Goal: Task Accomplishment & Management: Manage account settings

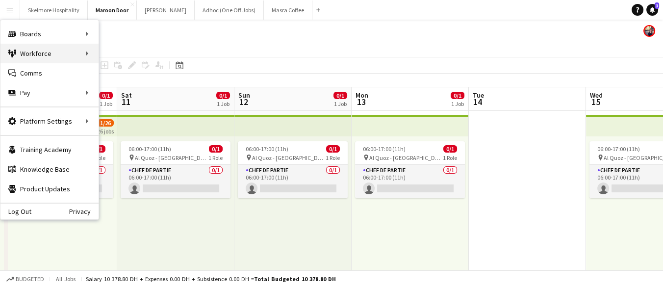
click at [72, 55] on div "Workforce Workforce" at bounding box center [49, 54] width 98 height 20
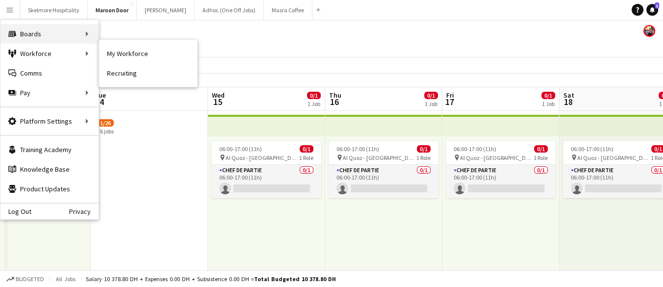
click at [76, 32] on div "Boards Boards" at bounding box center [49, 34] width 98 height 20
click at [316, 8] on app-icon "Add" at bounding box center [318, 10] width 4 height 4
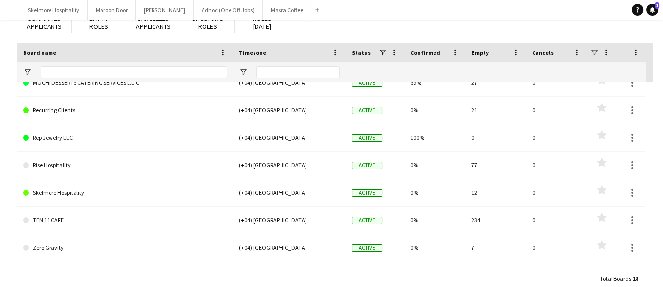
scroll to position [87, 0]
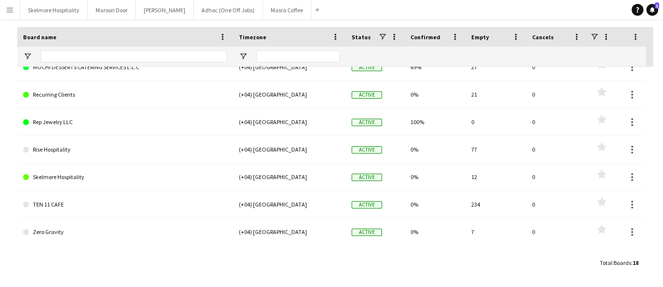
click at [50, 202] on link "TEN 11 CAFE" at bounding box center [125, 204] width 204 height 27
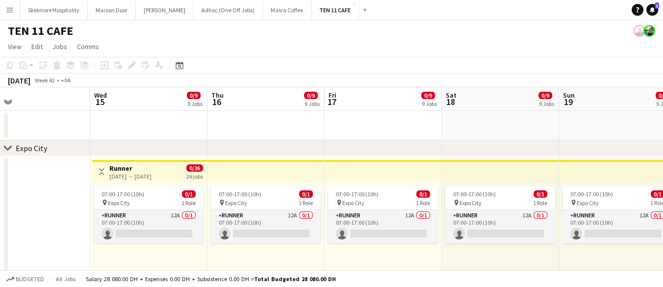
scroll to position [0, 257]
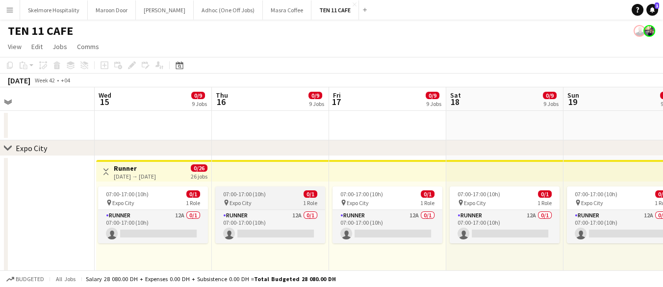
click at [279, 196] on div "07:00-17:00 (10h) 0/1" at bounding box center [270, 193] width 110 height 7
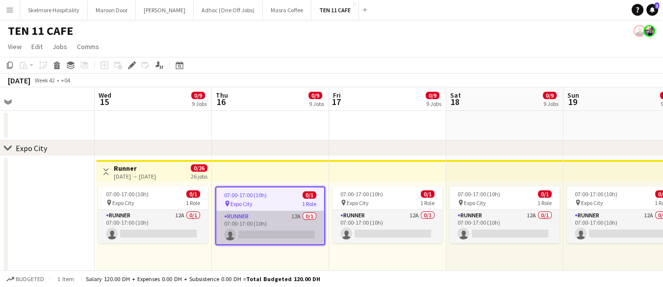
click at [291, 227] on app-card-role "Runner 12A 0/1 07:00-17:00 (10h) single-neutral-actions" at bounding box center [270, 227] width 108 height 33
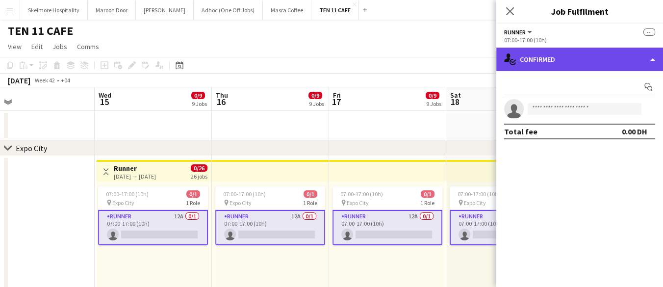
click at [585, 63] on div "single-neutral-actions-check-2 Confirmed" at bounding box center [579, 60] width 167 height 24
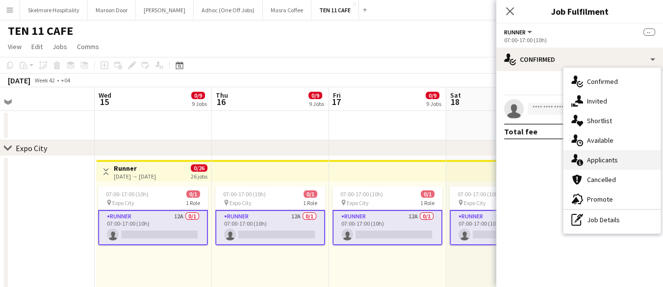
click at [616, 161] on span "Applicants" at bounding box center [602, 159] width 31 height 9
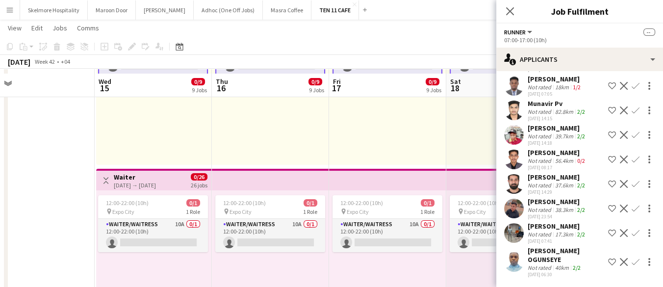
scroll to position [174, 0]
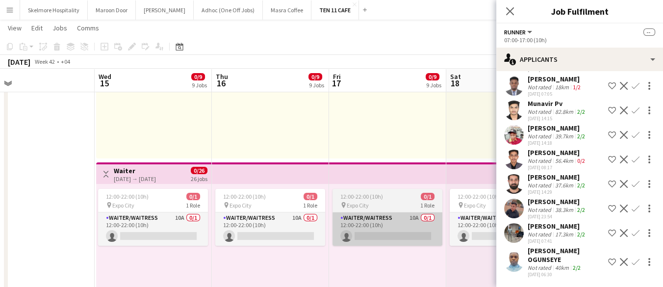
click at [389, 239] on app-card-role "Waiter/Waitress 10A 0/1 12:00-22:00 (10h) single-neutral-actions" at bounding box center [387, 228] width 110 height 33
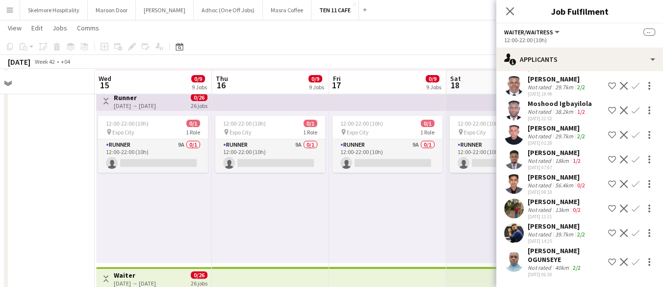
scroll to position [426, 0]
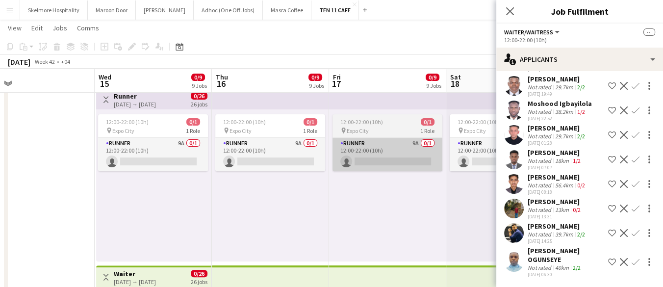
click at [403, 152] on app-card-role "Runner 9A 0/1 12:00-22:00 (10h) single-neutral-actions" at bounding box center [387, 154] width 110 height 33
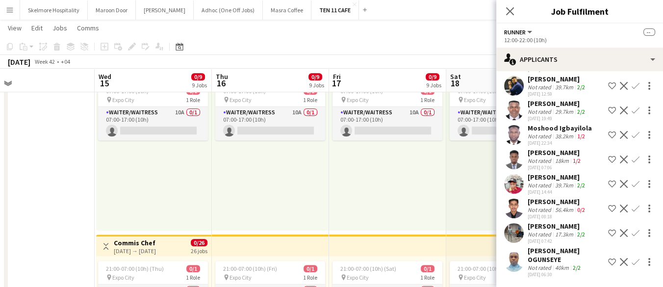
scroll to position [634, 0]
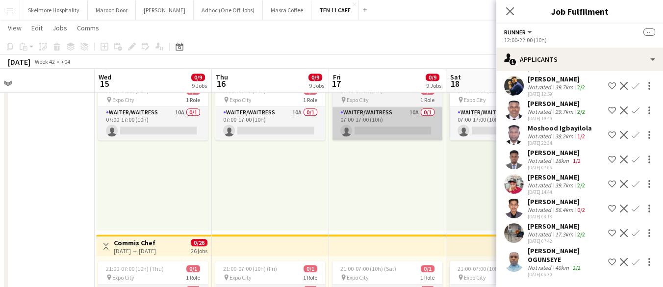
click at [422, 124] on app-card-role "Waiter/Waitress 10A 0/1 07:00-17:00 (10h) single-neutral-actions" at bounding box center [387, 123] width 110 height 33
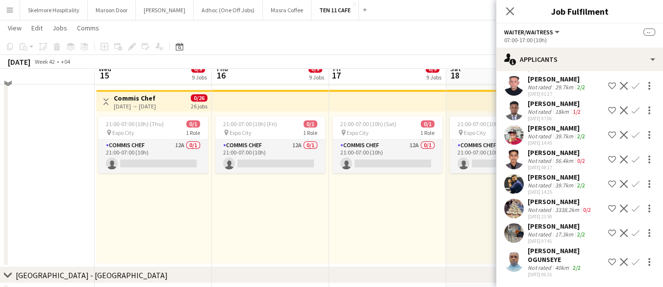
scroll to position [790, 0]
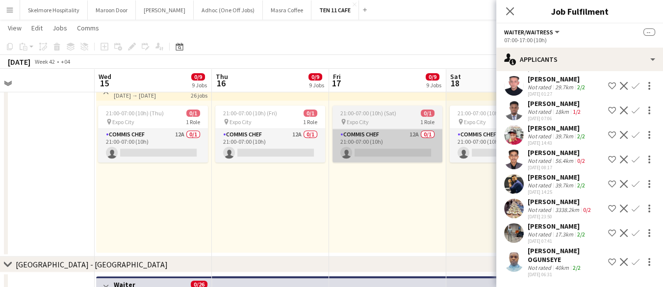
click at [402, 147] on app-card-role "Commis Chef 12A 0/1 21:00-07:00 (10h) single-neutral-actions" at bounding box center [387, 145] width 110 height 33
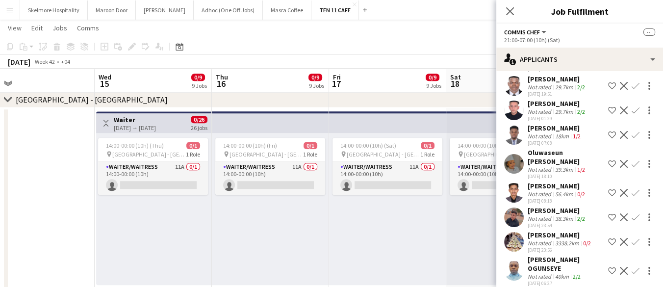
scroll to position [955, 0]
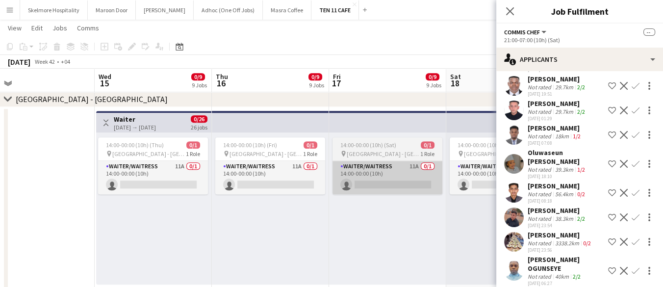
click at [366, 177] on app-card-role "Waiter/Waitress 11A 0/1 14:00-00:00 (10h) single-neutral-actions" at bounding box center [387, 177] width 110 height 33
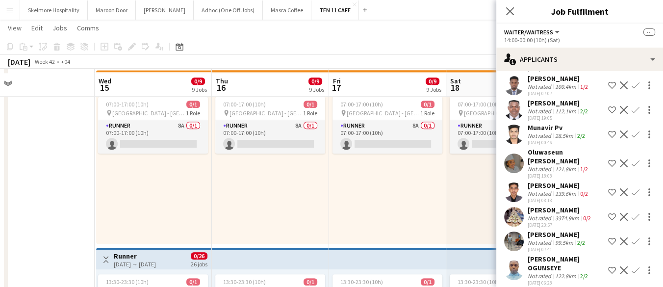
scroll to position [1185, 0]
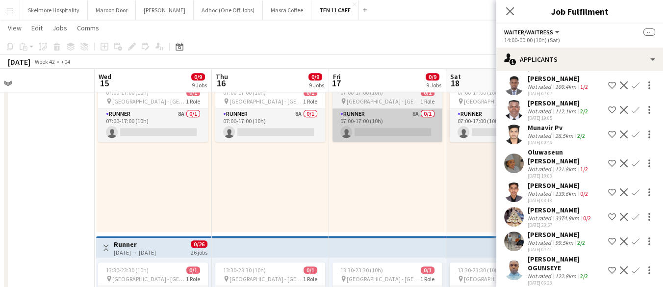
click at [400, 125] on app-card-role "Runner 8A 0/1 07:00-17:00 (10h) single-neutral-actions" at bounding box center [387, 124] width 110 height 33
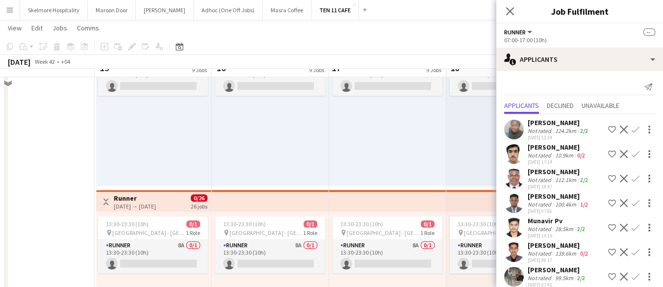
scroll to position [1410, 0]
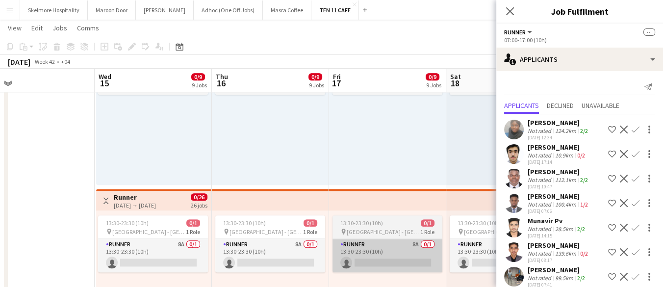
click at [343, 257] on app-card-role "Runner 8A 0/1 13:30-23:30 (10h) single-neutral-actions" at bounding box center [387, 255] width 110 height 33
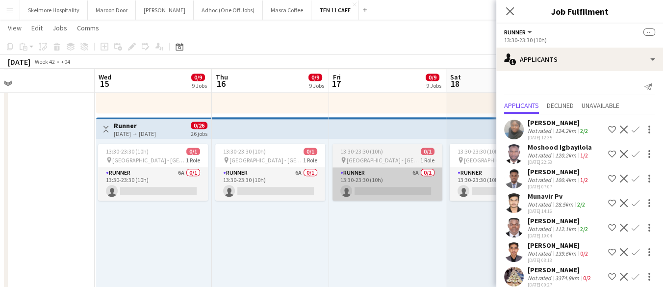
click at [389, 179] on app-card-role "Runner 6A 0/1 13:30-23:30 (10h) single-neutral-actions" at bounding box center [387, 183] width 110 height 33
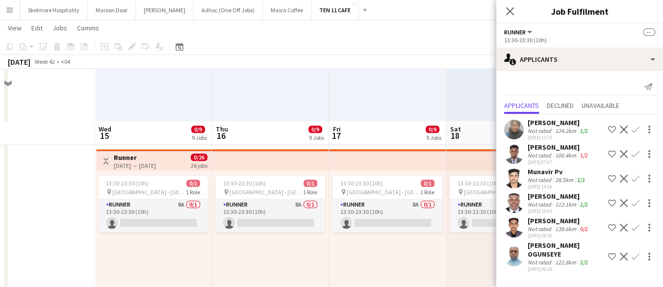
scroll to position [1506, 0]
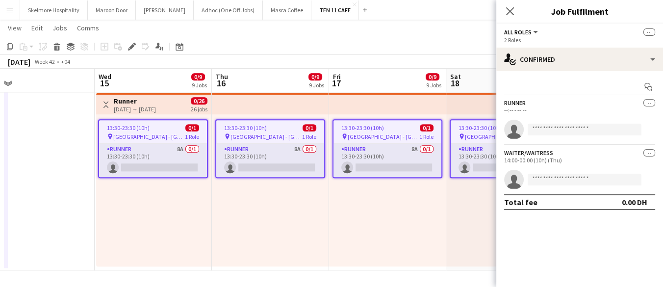
click at [192, 210] on div "13:30-23:30 (10h) 0/1 pin Saadiyat Island - Abu Dhabi 1 Role Runner 8A 0/1 13:3…" at bounding box center [153, 190] width 115 height 152
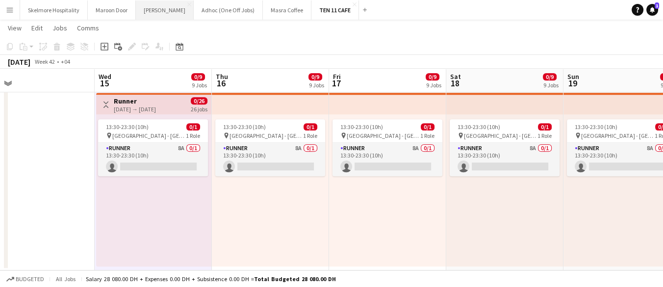
click at [139, 8] on button "LENA Close" at bounding box center [165, 9] width 58 height 19
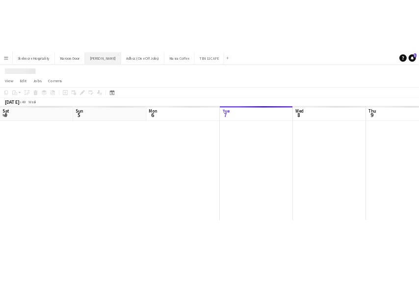
scroll to position [0, 234]
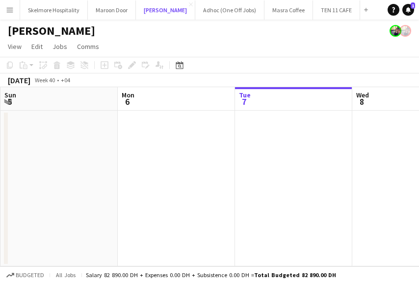
click at [187, 196] on app-date-cell at bounding box center [176, 189] width 117 height 156
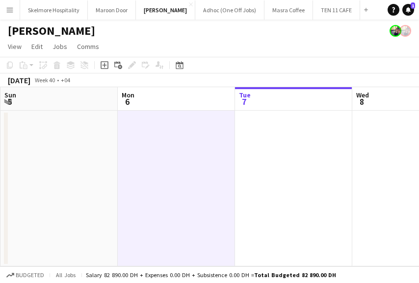
click at [176, 195] on app-date-cell at bounding box center [176, 189] width 117 height 156
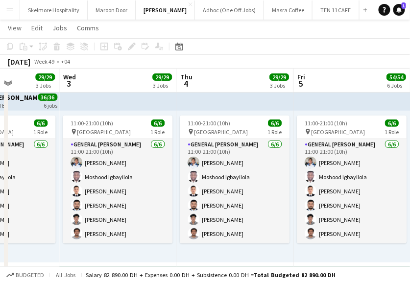
scroll to position [25, 0]
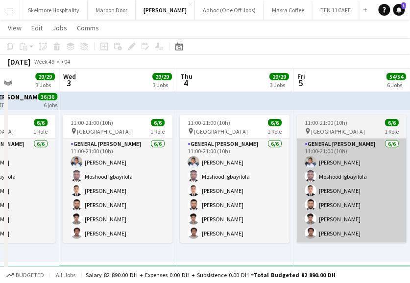
click at [376, 238] on app-card-role "General Steward 6/6 11:00-21:00 (10h) EDDIE Sagucio jr Moshood Igbayilola Anas …" at bounding box center [352, 191] width 110 height 104
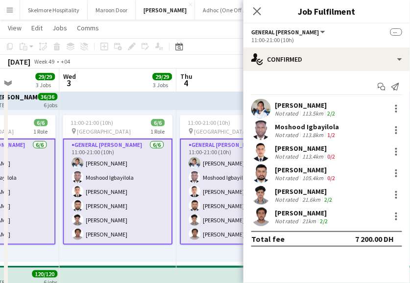
click at [215, 168] on app-card-role "General Steward 6/6 11:00-21:00 (10h) EDDIE Sagucio jr Moshood Igbayilola Anas …" at bounding box center [235, 192] width 110 height 106
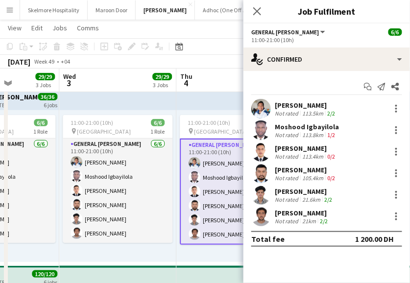
click at [281, 126] on div "Moshood Igbayilola" at bounding box center [307, 127] width 64 height 9
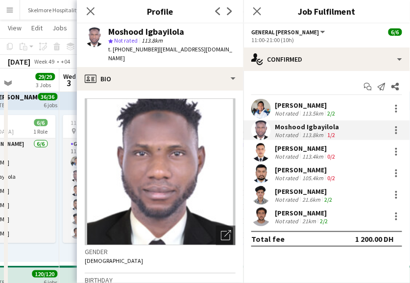
click at [144, 31] on div "Moshood Igbayilola" at bounding box center [146, 31] width 76 height 9
copy div "Moshood Igbayilola"
click at [147, 39] on span "113.8km" at bounding box center [152, 40] width 25 height 7
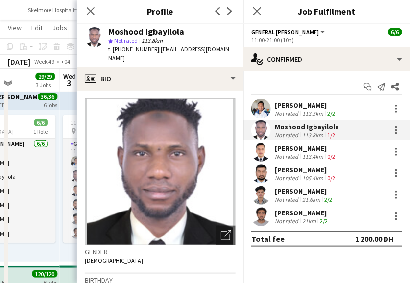
click at [147, 39] on span "113.8km" at bounding box center [152, 40] width 25 height 7
click at [147, 36] on div "star Not rated 113.8km" at bounding box center [171, 40] width 127 height 9
click at [147, 33] on div "Moshood Igbayilola" at bounding box center [146, 31] width 76 height 9
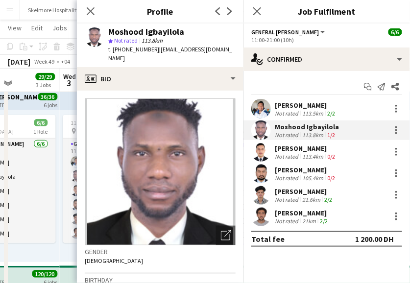
click at [147, 33] on div "Moshood Igbayilola" at bounding box center [146, 31] width 76 height 9
copy div "Moshood Igbayilola"
click at [143, 48] on span "t. +971503635828" at bounding box center [133, 49] width 51 height 7
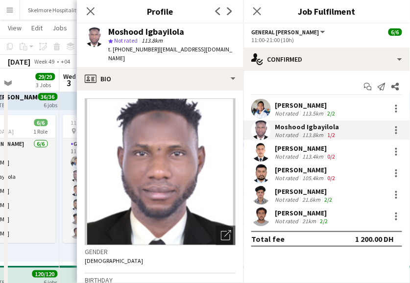
copy span "971503635828"
click at [185, 46] on span "| migbayilola221@gmail.com" at bounding box center [170, 54] width 124 height 16
drag, startPoint x: 223, startPoint y: 50, endPoint x: 154, endPoint y: 48, distance: 68.2
click at [154, 48] on div "Moshood Igbayilola star Not rated 113.8km t. +971503635828 | migbayilola221@gma…" at bounding box center [160, 46] width 167 height 44
copy span "migbayilola221@gmail.com"
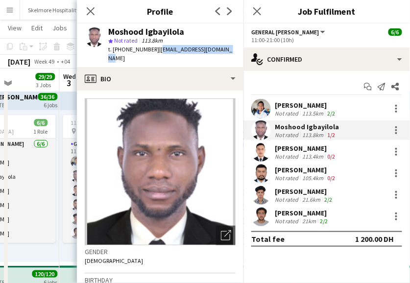
click at [228, 49] on div "Moshood Igbayilola star Not rated 113.8km t. +971503635828 | migbayilola221@gma…" at bounding box center [160, 46] width 167 height 44
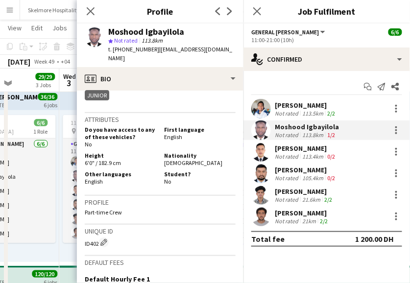
scroll to position [699, 0]
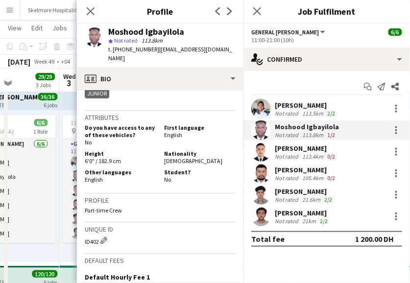
click at [162, 204] on div "Profile Part-time Crew" at bounding box center [160, 208] width 151 height 29
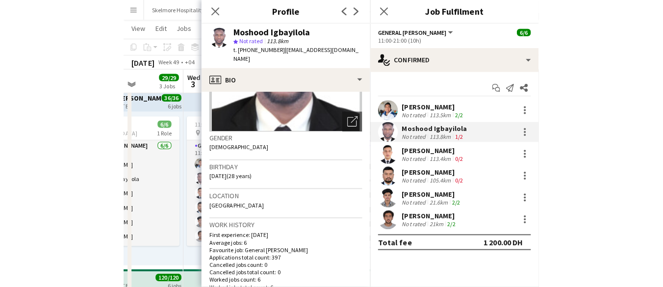
scroll to position [114, 0]
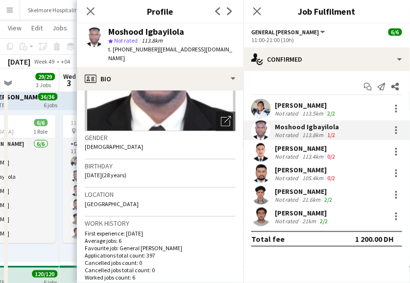
click at [130, 49] on span "t. +971503635828" at bounding box center [133, 49] width 51 height 7
copy span "971503635828"
click at [161, 33] on div "Moshood Igbayilola" at bounding box center [146, 31] width 76 height 9
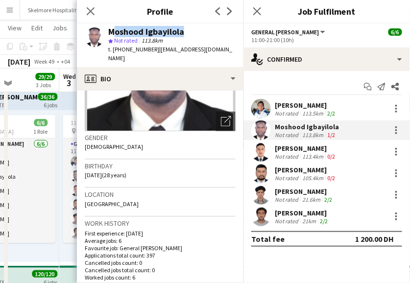
click at [161, 33] on div "Moshood Igbayilola" at bounding box center [146, 31] width 76 height 9
copy div "Moshood Igbayilola"
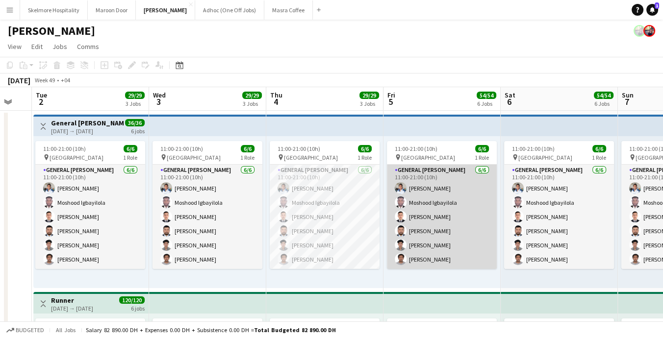
click at [404, 220] on app-user-avatar at bounding box center [401, 217] width 12 height 12
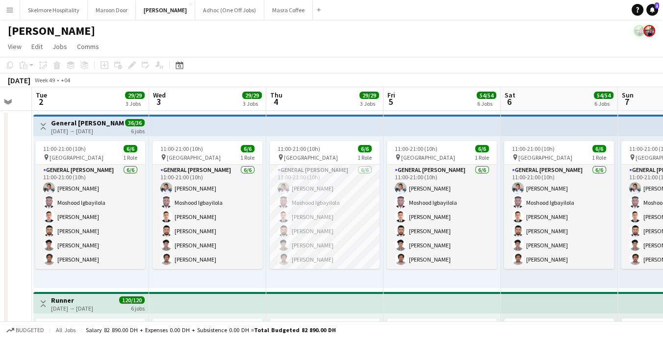
scroll to position [54, 0]
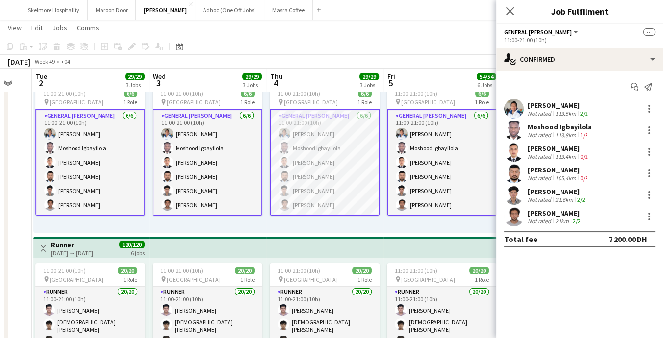
click at [365, 229] on div "11:00-21:00 (10h) 6/6 pin Yas Marina Circuit 1 Role General Steward 6/6 11:00-2…" at bounding box center [324, 157] width 117 height 152
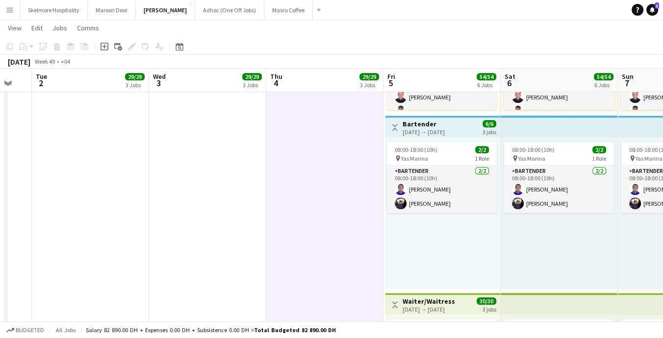
scroll to position [0, 348]
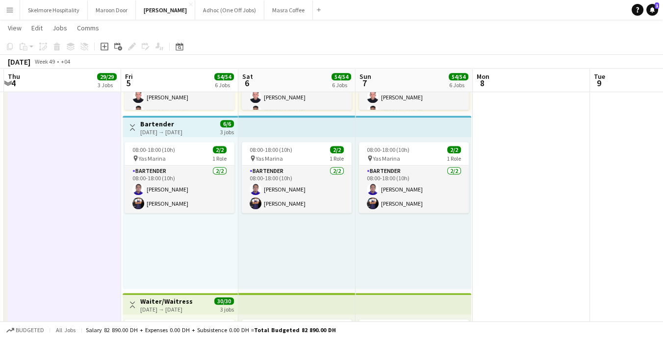
drag, startPoint x: 309, startPoint y: 245, endPoint x: 47, endPoint y: 237, distance: 262.4
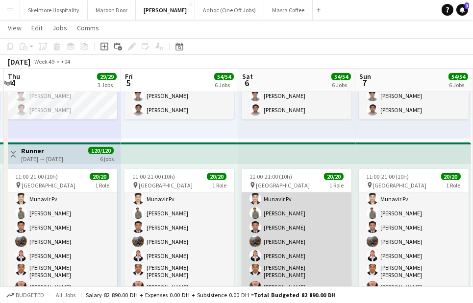
scroll to position [109, 0]
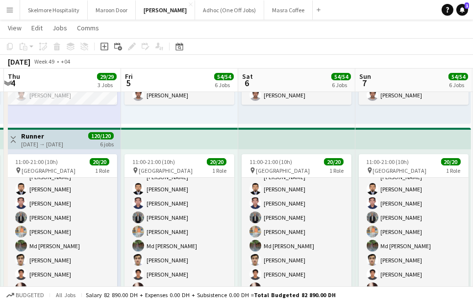
click at [321, 129] on app-top-bar at bounding box center [296, 139] width 117 height 22
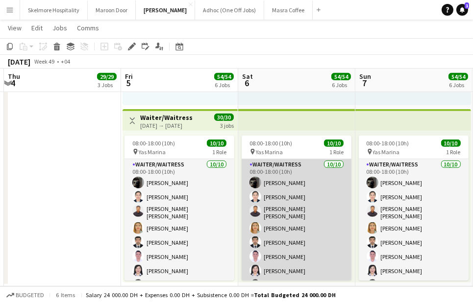
click at [331, 190] on app-card-role "Waiter/Waitress 10/10 08:00-18:00 (10h) Claribelle Ramos Jinkee Estandian Hezir…" at bounding box center [297, 241] width 110 height 164
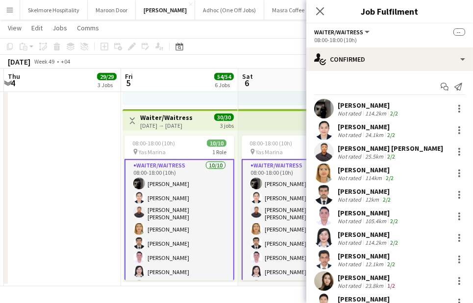
click at [365, 131] on div "24.1km" at bounding box center [374, 134] width 22 height 7
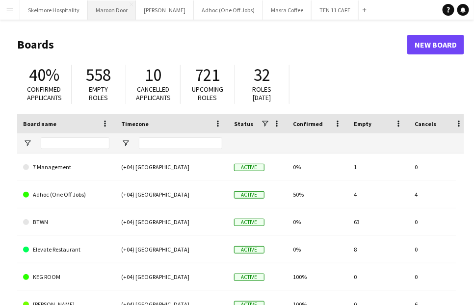
click at [119, 15] on button "Maroon Door Close" at bounding box center [112, 9] width 48 height 19
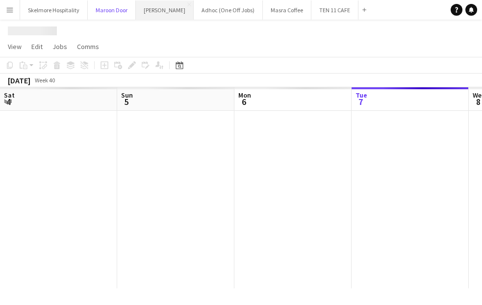
scroll to position [0, 234]
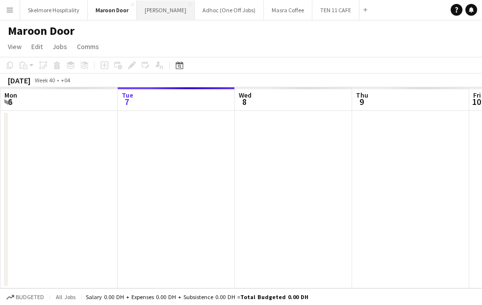
click at [154, 16] on button "[PERSON_NAME]" at bounding box center [166, 9] width 58 height 19
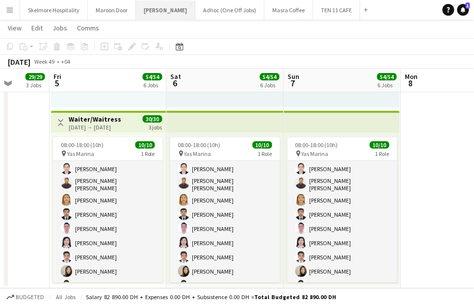
scroll to position [23, 0]
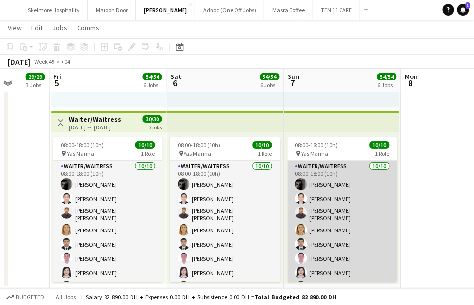
click at [325, 216] on app-card-role "Waiter/Waitress 10/10 08:00-18:00 (10h) Claribelle Ramos Jinkee Estandian Hezir…" at bounding box center [342, 243] width 110 height 164
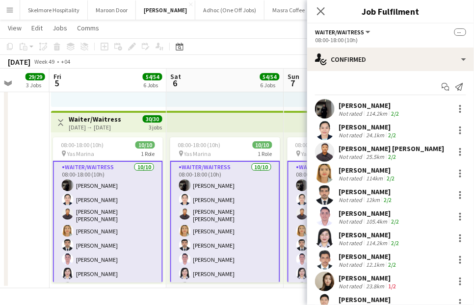
click at [343, 136] on div "Not rated" at bounding box center [350, 134] width 25 height 7
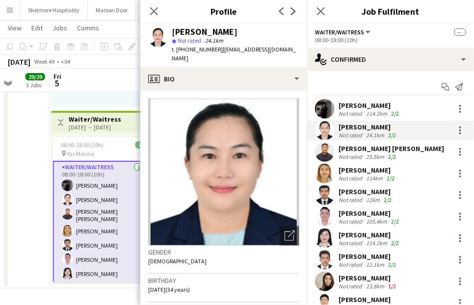
click at [199, 47] on span "t. +971529030573" at bounding box center [197, 49] width 51 height 7
copy span "971529030573"
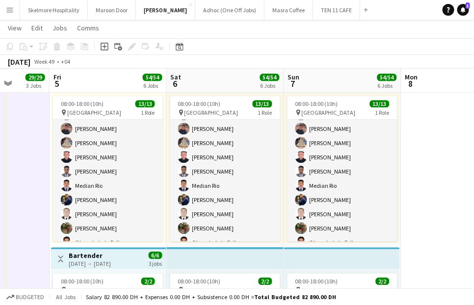
scroll to position [82, 0]
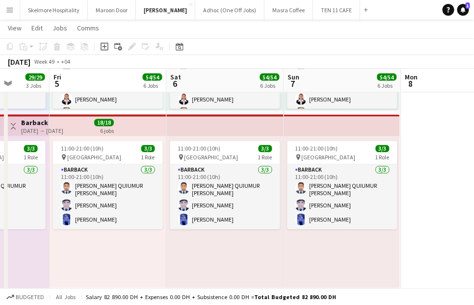
click at [406, 225] on app-date-cell at bounding box center [459, 290] width 117 height 1069
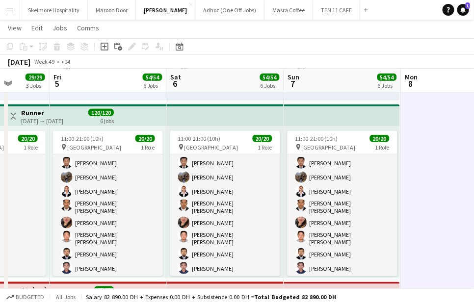
scroll to position [168, 0]
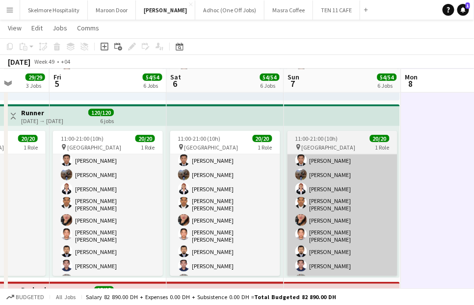
click at [365, 274] on app-card-role "Runner 20/20 11:00-21:00 (10h) Sultan Sultan Muhammed Afsal Munavir Pv Nidhal A…" at bounding box center [342, 233] width 110 height 312
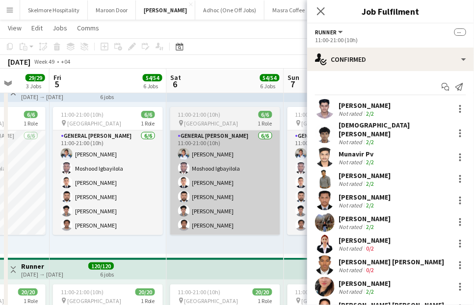
click at [252, 232] on app-card-role "General Steward 6/6 11:00-21:00 (10h) EDDIE Sagucio jr Moshood Igbayilola Anas …" at bounding box center [225, 182] width 110 height 104
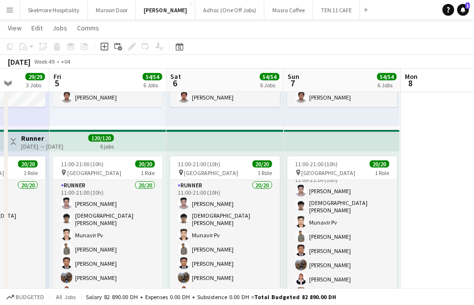
scroll to position [13, 0]
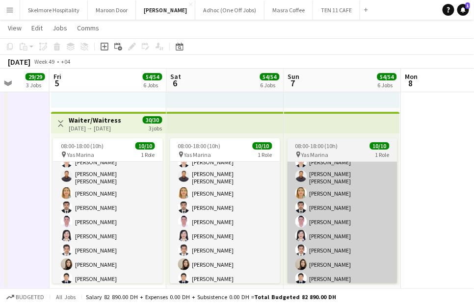
click at [359, 265] on app-card-role "Waiter/Waitress 10/10 08:00-18:00 (10h) Claribelle Ramos Jinkee Estandian Hezir…" at bounding box center [342, 206] width 110 height 164
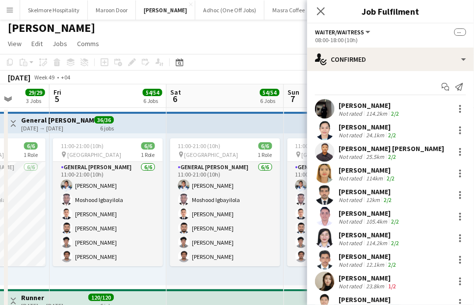
scroll to position [0, 0]
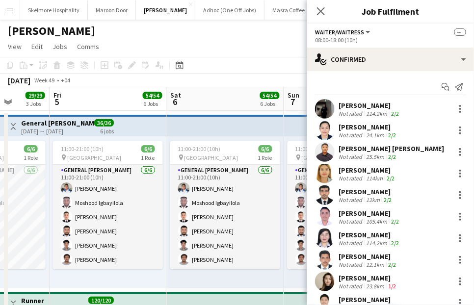
click at [210, 287] on div "11:00-21:00 (10h) 6/6 pin Yas Marina Circuit 1 Role General Steward 6/6 11:00-2…" at bounding box center [225, 212] width 117 height 152
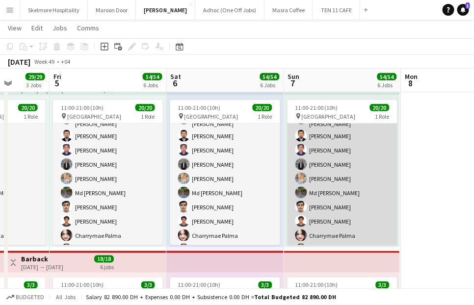
scroll to position [127, 0]
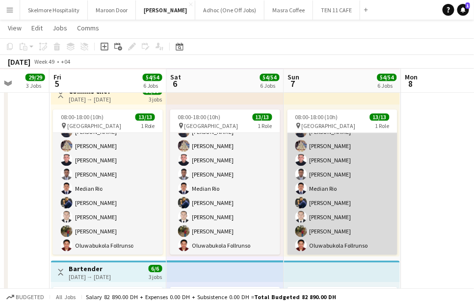
click at [344, 231] on app-card-role "Commis Chef 13/13 08:00-18:00 (10h) Afeez Babatunde Ifeanyi Daniel Echebe Aisha…" at bounding box center [342, 153] width 110 height 204
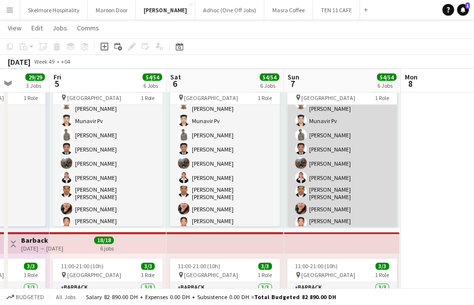
scroll to position [54, 0]
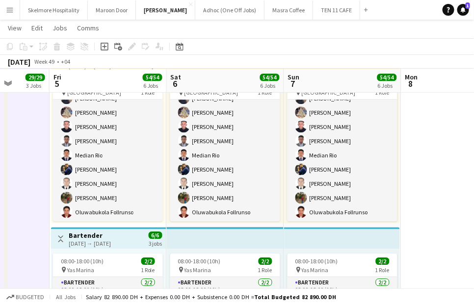
click at [432, 145] on app-date-cell at bounding box center [459, 47] width 117 height 1069
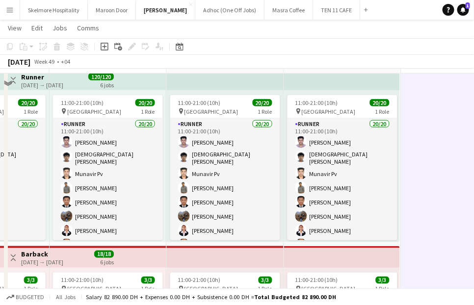
scroll to position [203, 0]
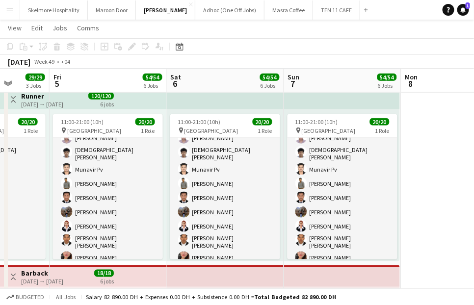
scroll to position [44, 0]
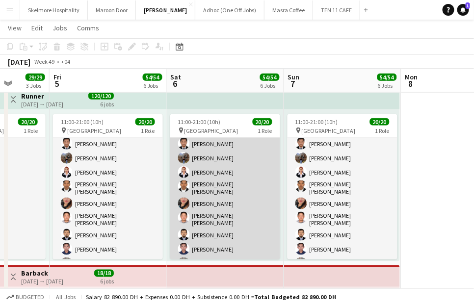
click at [265, 189] on app-card-role "Runner 20/20 11:00-21:00 (10h) Sultan Sultan Muhammed Afsal Munavir Pv Nidhal A…" at bounding box center [225, 216] width 110 height 312
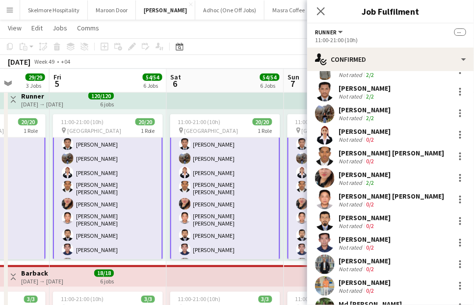
click at [358, 213] on div "Sullieman Abu zayed" at bounding box center [364, 217] width 52 height 9
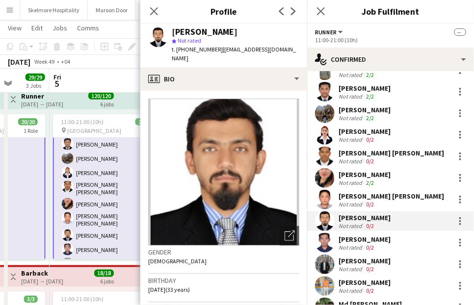
click at [191, 49] on span "t. +971509624129" at bounding box center [197, 49] width 51 height 7
copy span "971509624129"
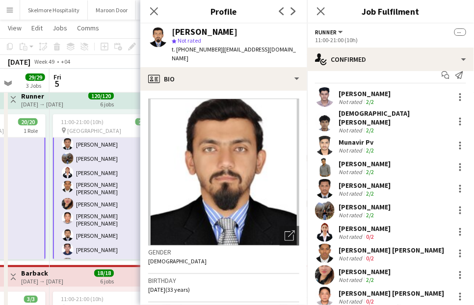
scroll to position [0, 0]
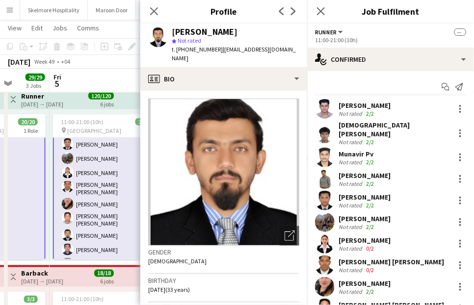
click at [391, 101] on div "Sultan Sultan Not rated 2/2" at bounding box center [390, 109] width 167 height 20
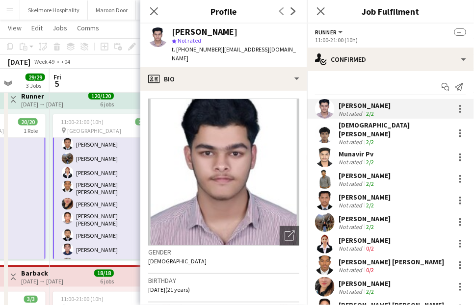
click at [199, 45] on div "t. +971507132671 | sulusulthan44@gmail.com" at bounding box center [235, 54] width 127 height 18
copy span "971507132671"
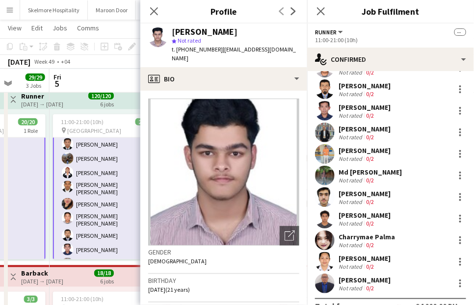
scroll to position [252, 0]
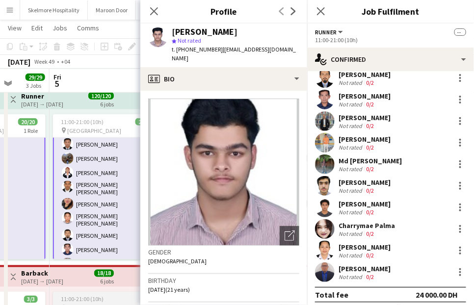
click at [96, 298] on span "11:00-21:00 (10h)" at bounding box center [82, 299] width 43 height 7
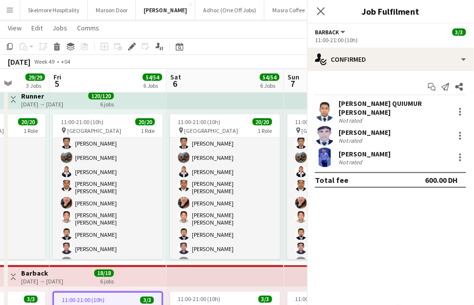
scroll to position [77, 0]
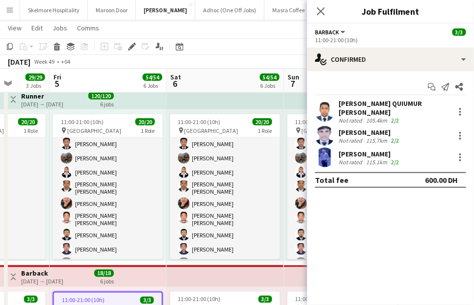
click at [325, 104] on app-user-avatar at bounding box center [325, 112] width 20 height 20
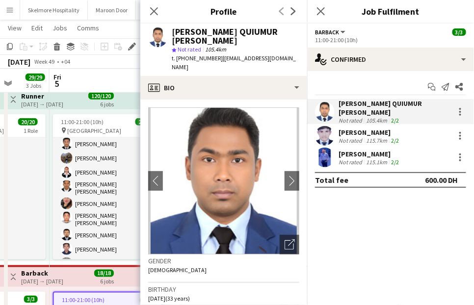
click at [226, 28] on div "MOHAMMAD QUIUMUR RAHMAN" at bounding box center [235, 36] width 127 height 18
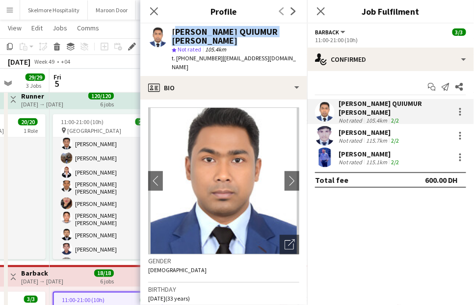
click at [226, 28] on div "MOHAMMAD QUIUMUR RAHMAN" at bounding box center [235, 36] width 127 height 18
copy div "MOHAMMAD QUIUMUR RAHMAN"
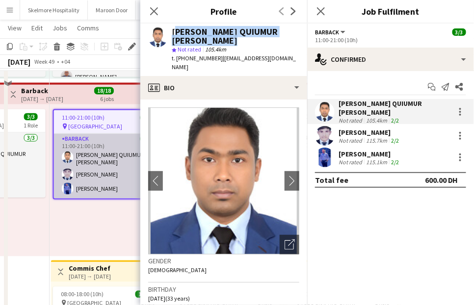
scroll to position [422, 0]
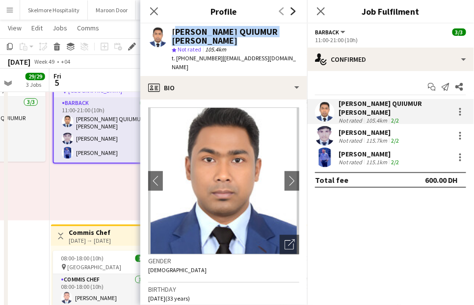
click at [290, 9] on icon "Next" at bounding box center [293, 11] width 8 height 8
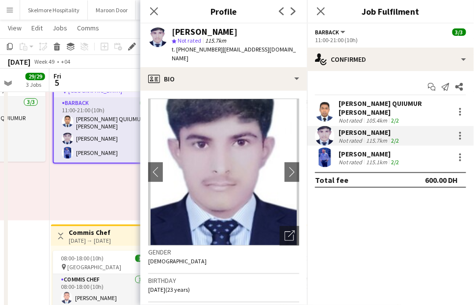
click at [190, 32] on div "Arbab Hassan" at bounding box center [205, 31] width 66 height 9
copy div "Arbab Hassan"
click at [369, 150] on div "Hafiz Umar Rasheed" at bounding box center [369, 154] width 62 height 9
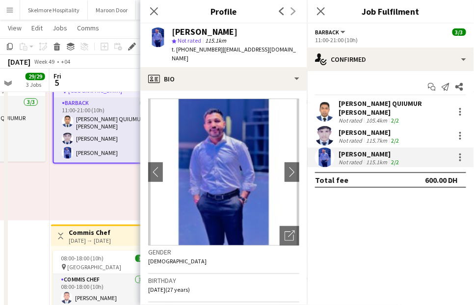
click at [210, 34] on div "Hafiz Umar Rasheed" at bounding box center [205, 31] width 66 height 9
copy div "Hafiz Umar Rasheed"
click at [97, 189] on div "11:00-21:00 (10h) 3/3 pin Yas Marina Circuit 1 Role Barback 3/3 11:00-21:00 (10…" at bounding box center [108, 145] width 117 height 152
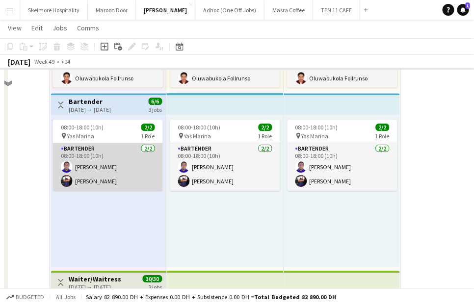
scroll to position [708, 0]
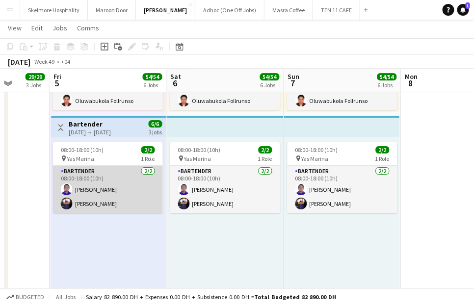
click at [99, 176] on app-card-role "Bartender 2/2 08:00-18:00 (10h) Lenard Randy Fundador Zain Zeek" at bounding box center [108, 190] width 110 height 48
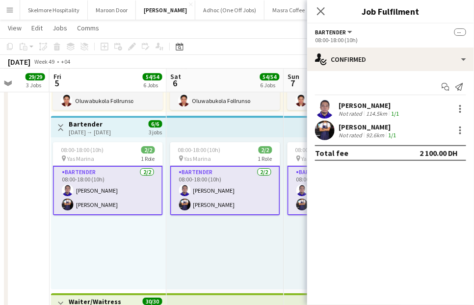
click at [354, 113] on div "Not rated" at bounding box center [350, 113] width 25 height 7
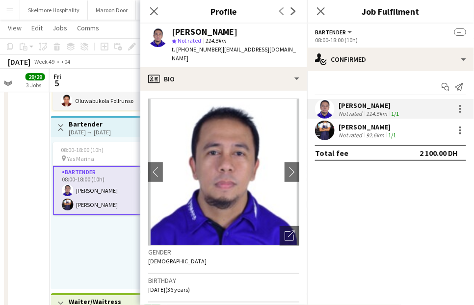
click at [213, 37] on span "114.5km" at bounding box center [215, 40] width 25 height 7
click at [217, 30] on div "Lenard Randy Fundador" at bounding box center [205, 31] width 66 height 9
copy div "Lenard Randy Fundador"
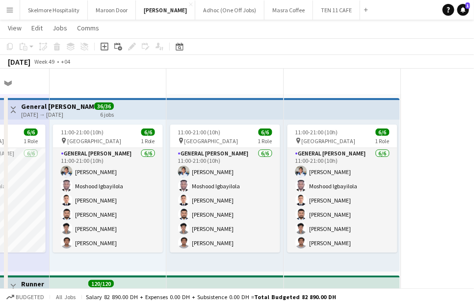
scroll to position [0, 0]
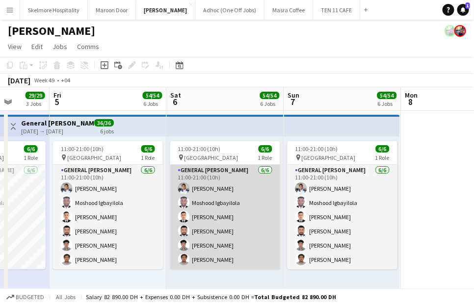
click at [205, 211] on app-card-role "General Steward 6/6 11:00-21:00 (10h) EDDIE Sagucio jr Moshood Igbayilola Anas …" at bounding box center [225, 217] width 110 height 104
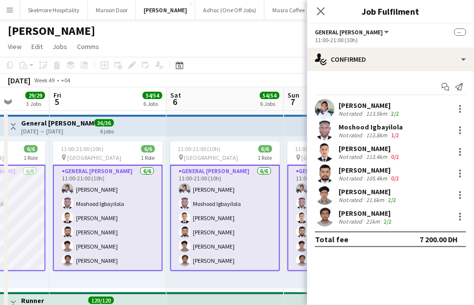
click at [381, 113] on div "113.5km" at bounding box center [376, 113] width 25 height 7
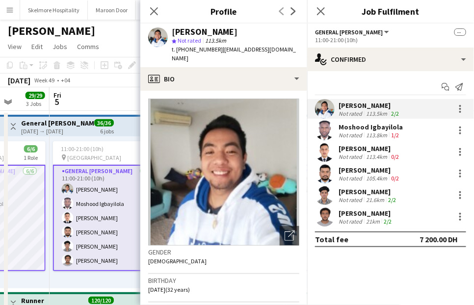
click at [211, 29] on div "EDDIE Sagucio jr" at bounding box center [205, 31] width 66 height 9
copy div "EDDIE Sagucio jr"
click at [339, 126] on div "Moshood Igbayilola" at bounding box center [370, 127] width 64 height 9
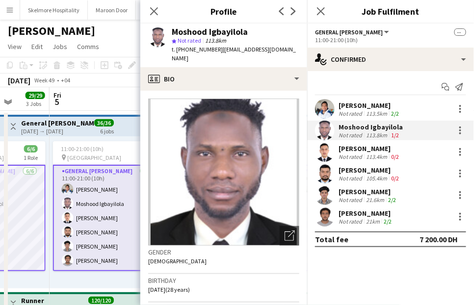
click at [194, 27] on div "Moshood Igbayilola" at bounding box center [210, 31] width 76 height 9
copy div "Moshood Igbayilola"
click at [358, 153] on div "Not rated" at bounding box center [350, 156] width 25 height 7
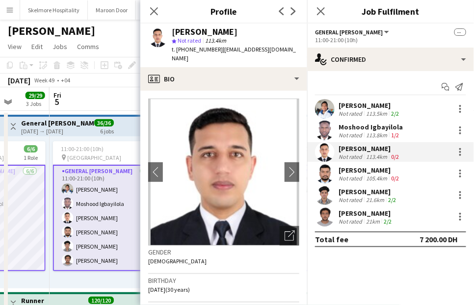
click at [206, 32] on div "Anas Khan" at bounding box center [205, 31] width 66 height 9
copy div "Anas Khan"
click at [364, 175] on div "105.4km" at bounding box center [376, 178] width 25 height 7
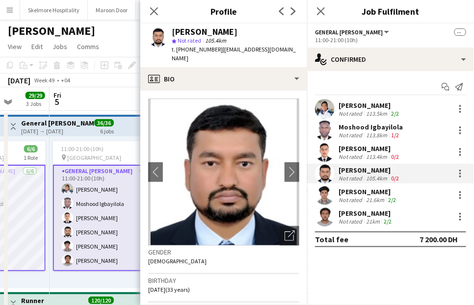
click at [201, 27] on div "Aman Ullah" at bounding box center [205, 31] width 66 height 9
drag, startPoint x: 369, startPoint y: 192, endPoint x: 366, endPoint y: 197, distance: 6.1
click at [369, 192] on div "Mohamed Fahiz" at bounding box center [367, 191] width 59 height 9
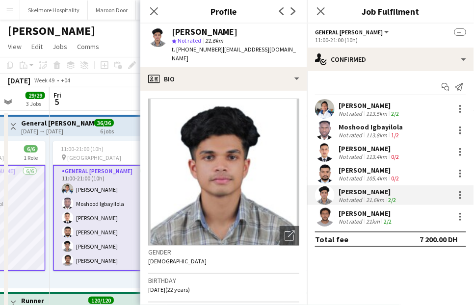
click at [203, 27] on div "Mohamed Fahiz" at bounding box center [205, 31] width 66 height 9
click at [348, 215] on div "Muzzamil Hussain" at bounding box center [365, 213] width 55 height 9
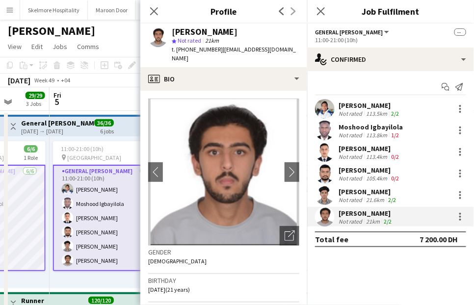
click at [219, 33] on div "Muzzamil Hussain" at bounding box center [205, 31] width 66 height 9
click at [352, 103] on div "EDDIE Sagucio jr" at bounding box center [369, 105] width 62 height 9
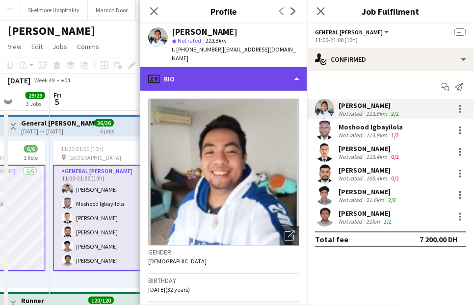
click at [223, 71] on div "profile Bio" at bounding box center [223, 79] width 167 height 24
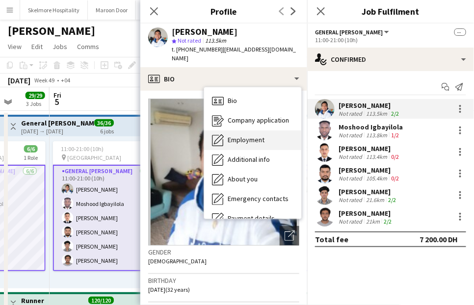
click at [257, 135] on span "Employment" at bounding box center [245, 139] width 37 height 9
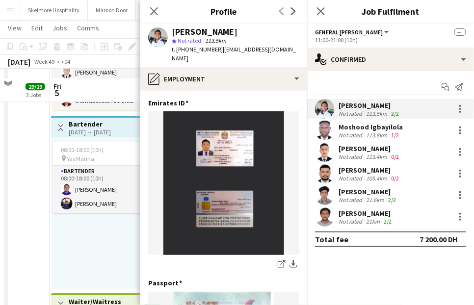
scroll to position [890, 0]
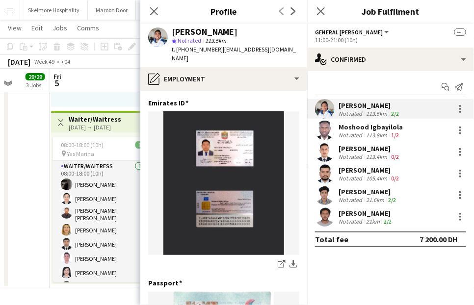
click at [70, 261] on app-card-role "Waiter/Waitress 10/10 08:00-18:00 (10h) Claribelle Ramos Jinkee Estandian Hezir…" at bounding box center [108, 243] width 110 height 164
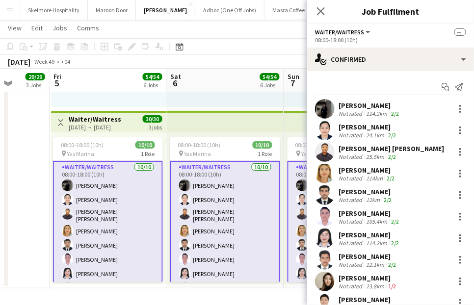
click at [359, 103] on div "Claribelle Ramos" at bounding box center [369, 105] width 62 height 9
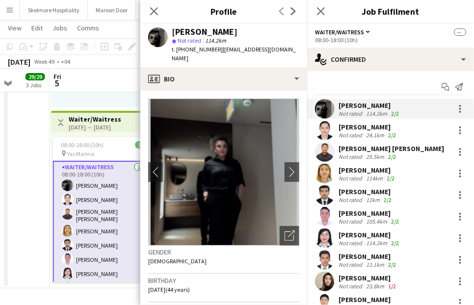
click at [200, 28] on div "Claribelle Ramos" at bounding box center [205, 31] width 66 height 9
click at [367, 129] on div "Jinkee Estandian" at bounding box center [367, 127] width 59 height 9
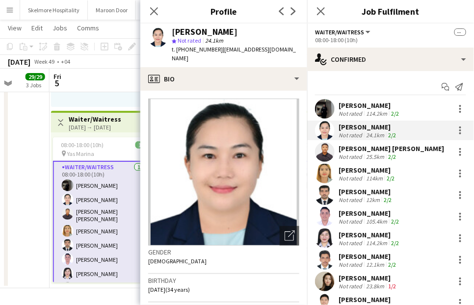
click at [227, 28] on div "Jinkee Estandian" at bounding box center [205, 31] width 66 height 9
click at [360, 151] on div "Hezir Rushthrone Manansala" at bounding box center [390, 148] width 105 height 9
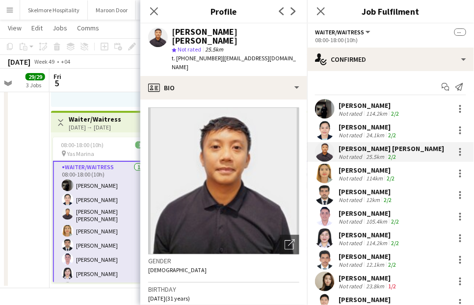
click at [215, 29] on div "Hezir Rushthrone Manansala" at bounding box center [235, 36] width 127 height 18
drag, startPoint x: 333, startPoint y: 168, endPoint x: 333, endPoint y: 174, distance: 5.9
click at [333, 169] on app-user-avatar at bounding box center [325, 174] width 20 height 20
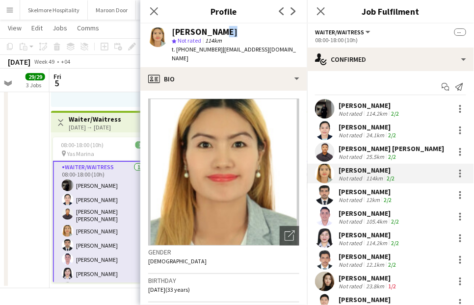
drag, startPoint x: 216, startPoint y: 32, endPoint x: 198, endPoint y: 35, distance: 18.9
click at [204, 35] on div "Juliet Ablas" at bounding box center [205, 31] width 66 height 9
click at [198, 35] on div "Juliet Ablas" at bounding box center [205, 31] width 66 height 9
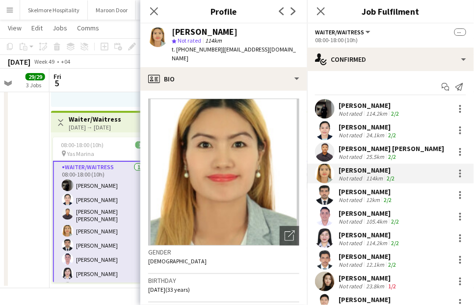
click at [348, 188] on div "Muhammed Thail mavval" at bounding box center [365, 191] width 55 height 9
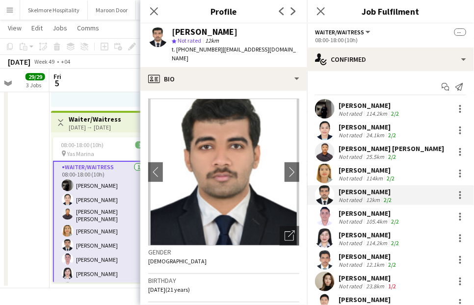
click at [208, 27] on div "Muhammed Thail mavval" at bounding box center [205, 31] width 66 height 9
click at [360, 204] on div "Muhammed Thail mavval Not rated 12km 2/2" at bounding box center [390, 195] width 167 height 20
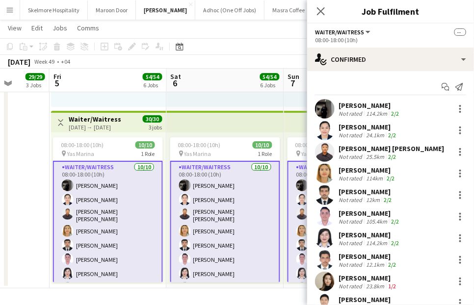
click at [363, 221] on div "Not rated" at bounding box center [350, 221] width 25 height 7
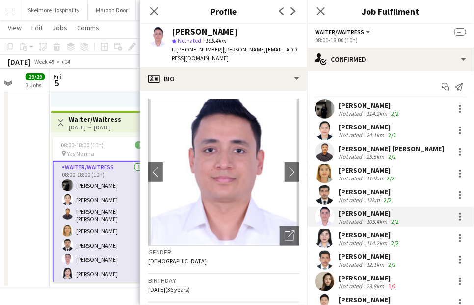
click at [204, 31] on div "Deepender Singh" at bounding box center [205, 31] width 66 height 9
click at [356, 239] on div "Not rated" at bounding box center [350, 242] width 25 height 7
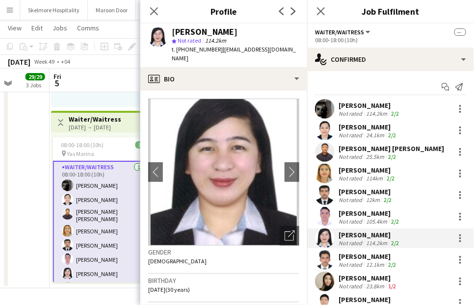
click at [212, 29] on div "Danica Rose Galola" at bounding box center [205, 31] width 66 height 9
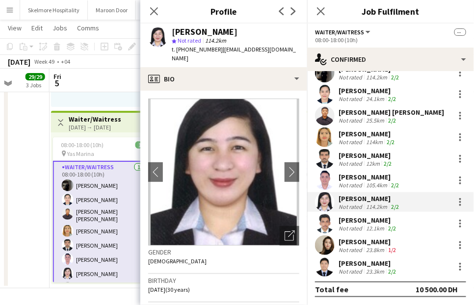
click at [366, 221] on div "Muhammed Jumail" at bounding box center [367, 220] width 59 height 9
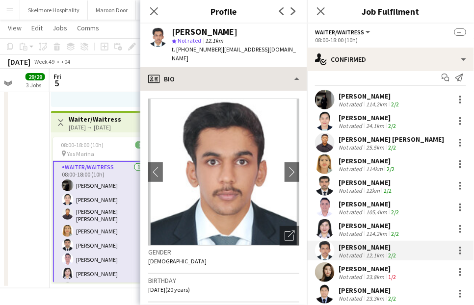
scroll to position [0, 0]
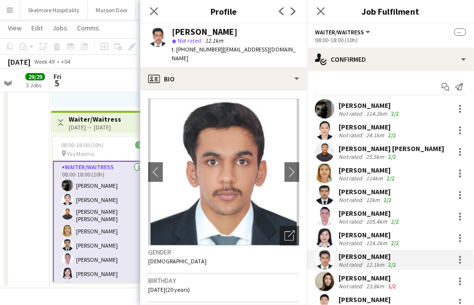
click at [202, 27] on div "Muhammed Jumail" at bounding box center [205, 31] width 66 height 9
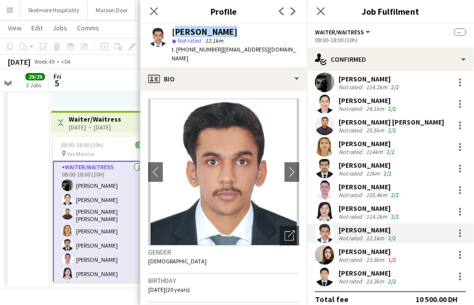
scroll to position [36, 0]
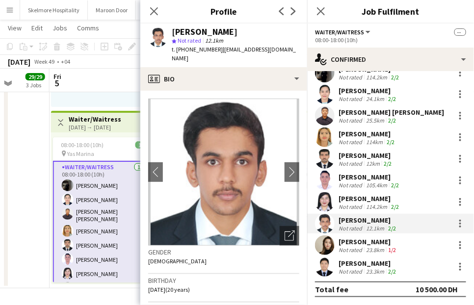
click at [359, 245] on div "Joan Marie Ingusan" at bounding box center [367, 241] width 59 height 9
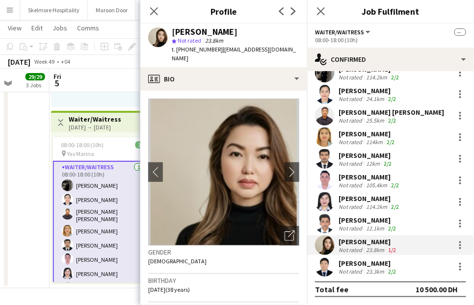
click at [182, 29] on div "Joan Marie Ingusan" at bounding box center [205, 31] width 66 height 9
click at [372, 268] on div "23.3km" at bounding box center [375, 271] width 22 height 7
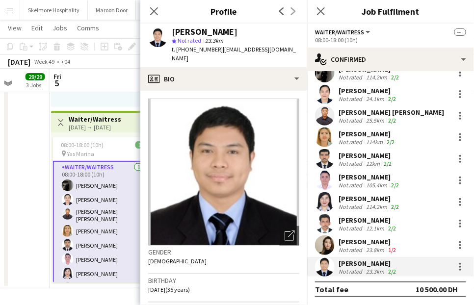
click at [217, 32] on div "Bernard Tuazon" at bounding box center [205, 31] width 66 height 9
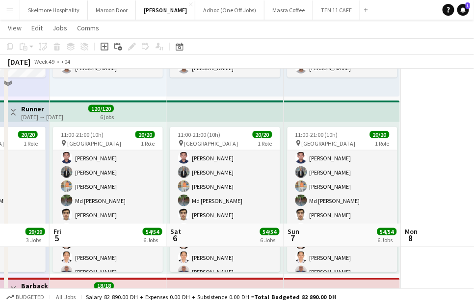
scroll to position [127, 0]
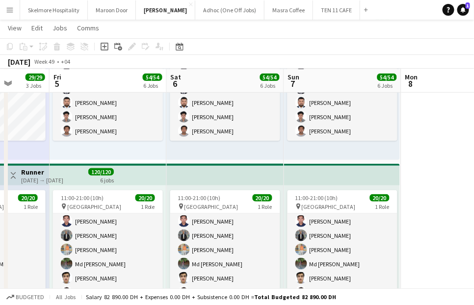
click at [120, 227] on app-card-role "Runner 20/20 11:00-21:00 (10h) Sultan Sultan Muhammed Afsal Munavir Pv Nidhal A…" at bounding box center [108, 188] width 110 height 312
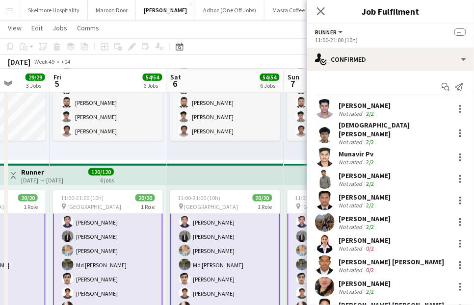
scroll to position [182, 0]
click at [355, 103] on div "Sultan Sultan" at bounding box center [364, 105] width 52 height 9
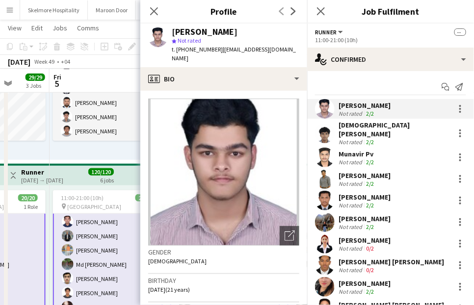
click at [192, 37] on span "Not rated" at bounding box center [189, 40] width 24 height 7
click at [194, 27] on div "Sultan Sultan" at bounding box center [205, 31] width 66 height 9
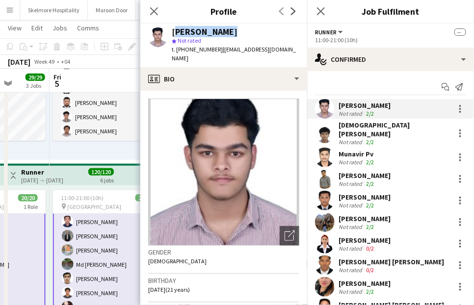
click at [194, 27] on div "Sultan Sultan" at bounding box center [205, 31] width 66 height 9
click at [372, 138] on app-skills-label "2/2" at bounding box center [370, 141] width 8 height 7
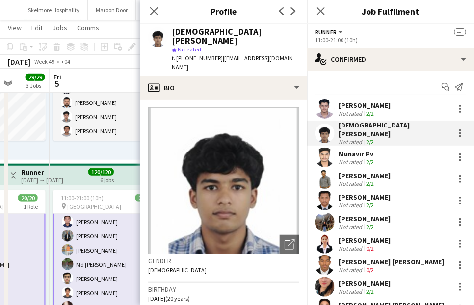
click at [217, 29] on div "Muhammed Afsal" at bounding box center [235, 36] width 127 height 18
drag, startPoint x: 361, startPoint y: 142, endPoint x: 356, endPoint y: 150, distance: 8.8
click at [361, 148] on div "Munavir Pv Not rated 2/2" at bounding box center [390, 158] width 167 height 20
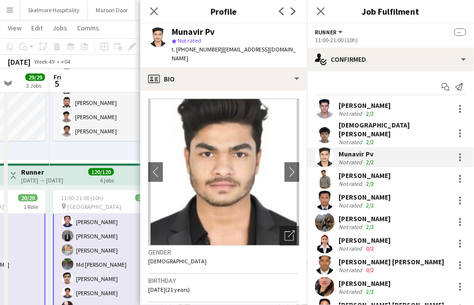
click at [211, 25] on div "Munavir Pv star Not rated t. +971505401318 | mrmunavir5@gmail.com" at bounding box center [223, 46] width 167 height 44
click at [207, 28] on div "Munavir Pv" at bounding box center [193, 31] width 43 height 9
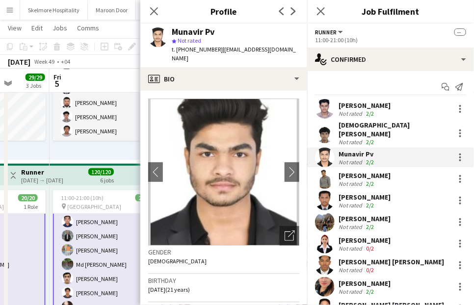
click at [346, 180] on div "Not rated" at bounding box center [350, 183] width 25 height 7
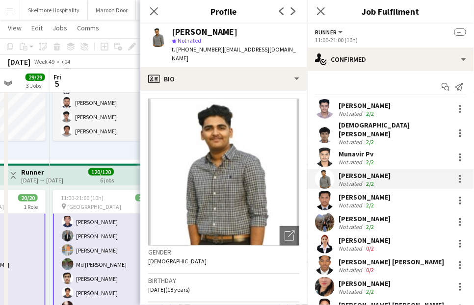
click at [198, 33] on div "Nidhal Abdulla" at bounding box center [205, 31] width 66 height 9
click at [352, 202] on div "Not rated" at bounding box center [350, 205] width 25 height 7
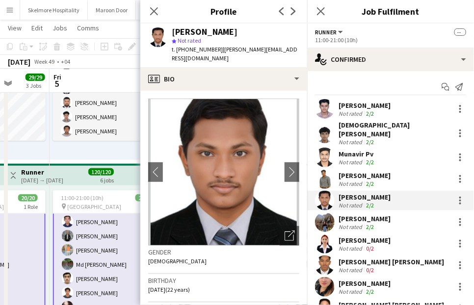
click at [202, 35] on div "Abdur Rahman" at bounding box center [205, 31] width 66 height 9
click at [370, 214] on div "Marga Cabral" at bounding box center [364, 218] width 52 height 9
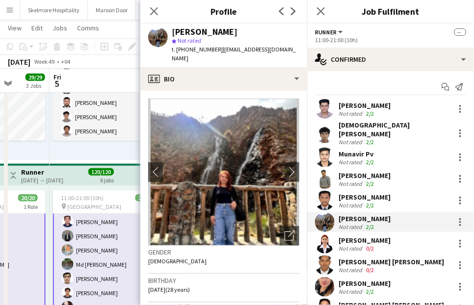
click at [203, 27] on div "Marga Cabral" at bounding box center [205, 31] width 66 height 9
click at [360, 245] on div "Not rated" at bounding box center [350, 248] width 25 height 7
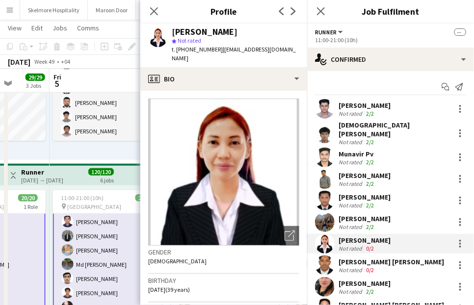
click at [195, 28] on div "May Bergado" at bounding box center [205, 31] width 66 height 9
click at [346, 257] on div "Muhammed Syed Ali" at bounding box center [390, 261] width 105 height 9
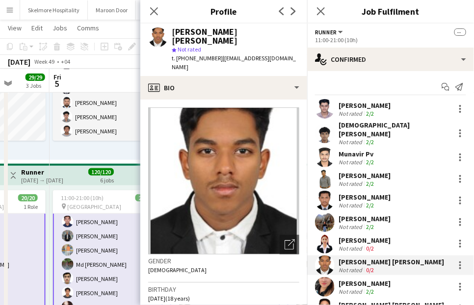
click at [202, 27] on div "Muhammed Syed Ali" at bounding box center [235, 36] width 127 height 18
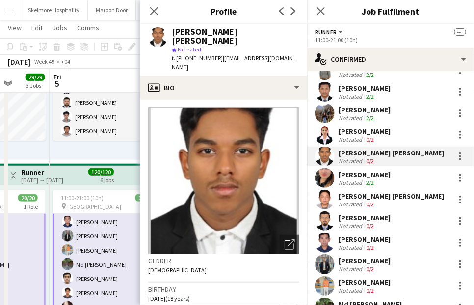
click at [348, 170] on div "Ignalyn De Juan Lipura" at bounding box center [364, 174] width 52 height 9
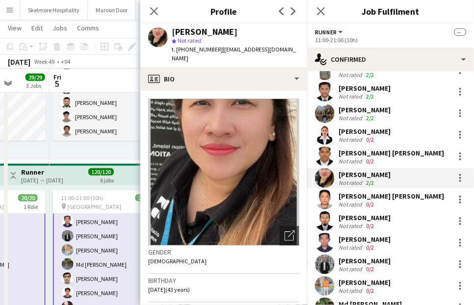
click at [192, 32] on div "Ignalyn De Juan Lipura" at bounding box center [205, 31] width 66 height 9
click at [193, 32] on div "Ignalyn De Juan Lipura" at bounding box center [205, 31] width 66 height 9
click at [359, 201] on div "Not rated" at bounding box center [350, 204] width 25 height 7
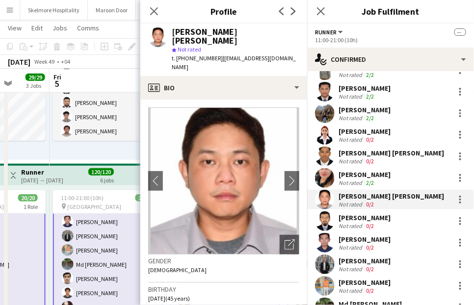
click at [220, 25] on div "Burt ryan Reyes star Not rated t. +971528175400 | ryepinyoko83@gmail.com" at bounding box center [223, 50] width 167 height 52
click at [354, 222] on div "Not rated" at bounding box center [350, 225] width 25 height 7
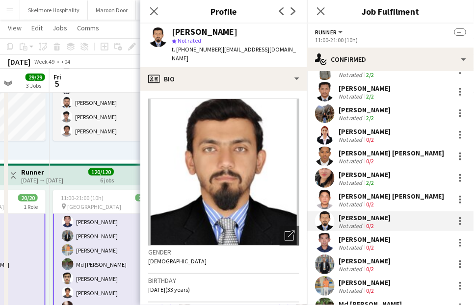
click at [207, 28] on div "Sullieman Abu zayed" at bounding box center [205, 31] width 66 height 9
click at [352, 235] on div "Jerel Carin" at bounding box center [364, 239] width 52 height 9
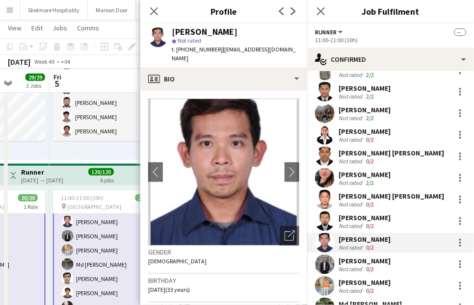
click at [201, 30] on div "Jerel Carin" at bounding box center [205, 31] width 66 height 9
drag, startPoint x: 370, startPoint y: 270, endPoint x: 364, endPoint y: 270, distance: 6.4
click at [369, 268] on div "Sultan Sultan Not rated 2/2 Muhammed Afsal Not rated 2/2 Munavir Pv Not rated 2…" at bounding box center [390, 207] width 167 height 435
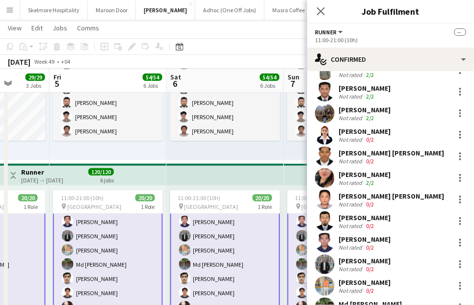
click at [358, 265] on div "Not rated" at bounding box center [350, 268] width 25 height 7
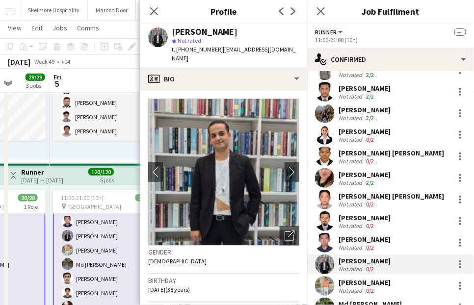
click at [195, 28] on div "Hassan Elasfory" at bounding box center [205, 31] width 66 height 9
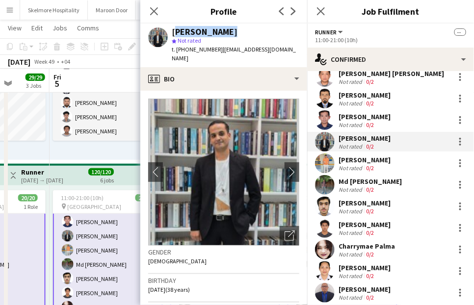
scroll to position [252, 0]
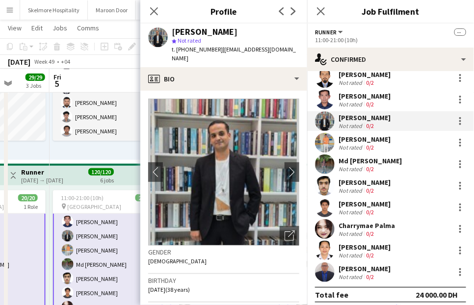
click at [332, 137] on app-user-avatar at bounding box center [325, 143] width 20 height 20
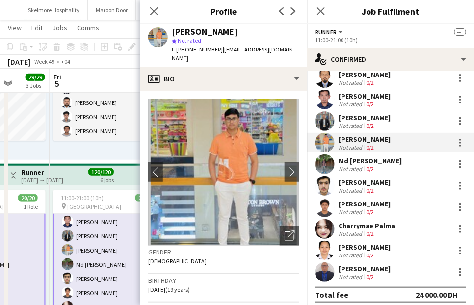
click at [227, 30] on div "Muhammad Suhaib" at bounding box center [205, 31] width 66 height 9
click at [341, 165] on div "Not rated" at bounding box center [350, 168] width 25 height 7
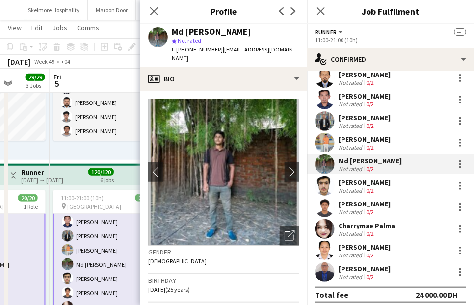
click at [229, 33] on div "Md Shinjon Prapyo" at bounding box center [211, 31] width 79 height 9
click at [342, 178] on div "Syed Owais" at bounding box center [364, 182] width 52 height 9
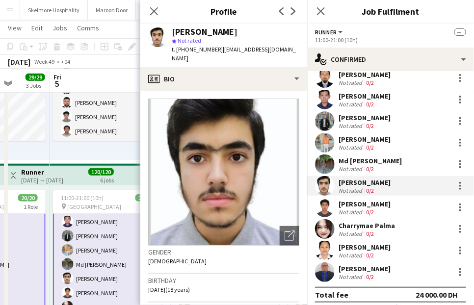
click at [204, 31] on div "Syed Owais" at bounding box center [205, 31] width 66 height 9
click at [341, 201] on div "Darsh Panchal" at bounding box center [364, 204] width 52 height 9
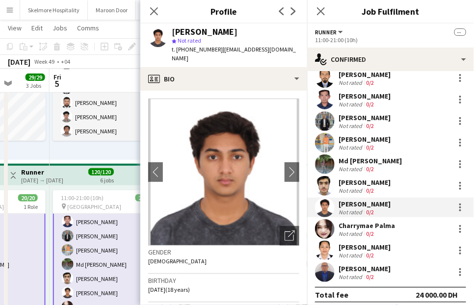
click at [198, 28] on div "Darsh Panchal" at bounding box center [205, 31] width 66 height 9
click at [362, 221] on div "Charrymae Palma" at bounding box center [366, 225] width 56 height 9
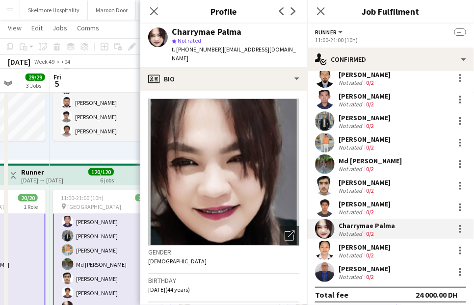
click at [213, 35] on div "Charrymae Palma" at bounding box center [207, 31] width 70 height 9
click at [361, 252] on div "Not rated" at bounding box center [350, 255] width 25 height 7
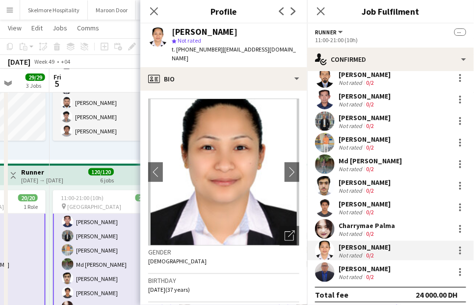
click at [180, 30] on div "Keith Mallabo" at bounding box center [205, 31] width 66 height 9
click at [343, 273] on div "Not rated" at bounding box center [350, 276] width 25 height 7
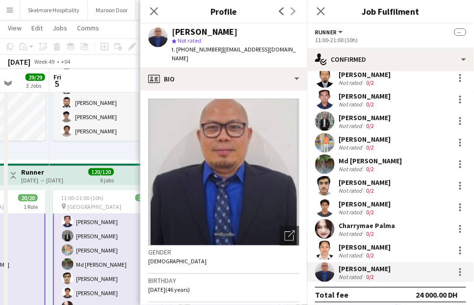
click at [186, 31] on div "Judy Felias" at bounding box center [205, 31] width 66 height 9
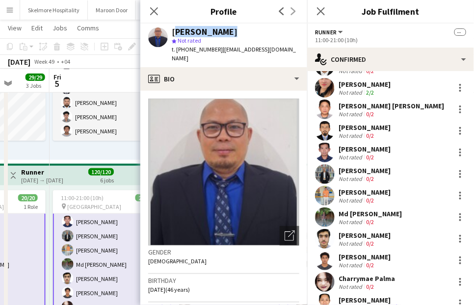
scroll to position [198, 0]
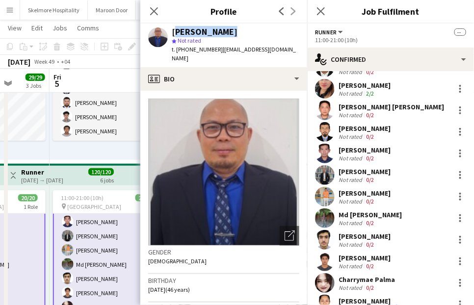
click at [414, 129] on div "Sullieman Abu zayed Not rated 0/2" at bounding box center [390, 132] width 167 height 20
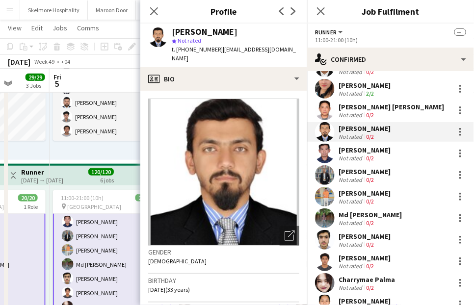
click at [116, 141] on div "11:00-21:00 (10h) 6/6 pin Yas Marina Circuit 1 Role General Steward 6/6 11:00-2…" at bounding box center [108, 84] width 117 height 152
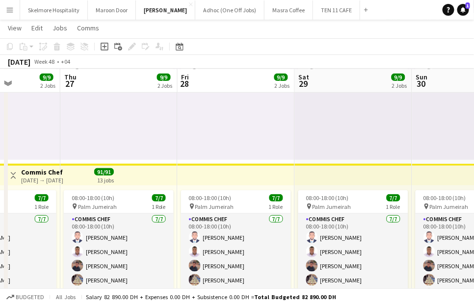
scroll to position [0, 292]
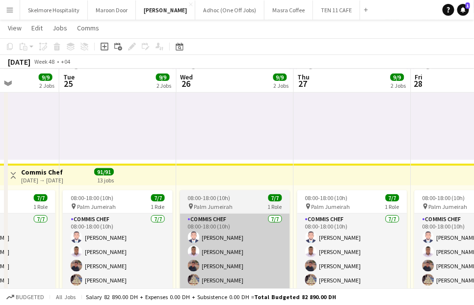
click at [197, 259] on app-card-role "Commis Chef 7/7 08:00-18:00 (10h) Afeez Babatunde Ifeanyi Daniel Echebe Ubaid U…" at bounding box center [235, 273] width 110 height 119
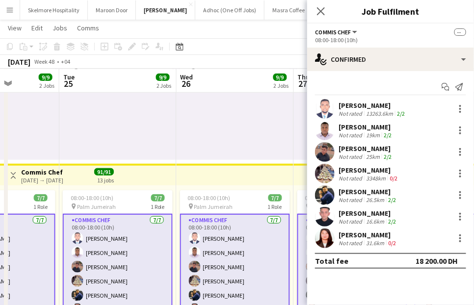
click at [382, 239] on div "31.6km" at bounding box center [375, 242] width 22 height 7
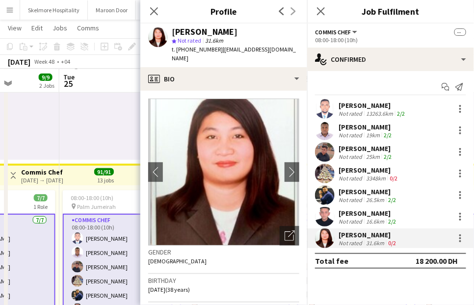
click at [187, 50] on span "t. +971528523881" at bounding box center [197, 49] width 51 height 7
click at [187, 49] on span "t. +971528523881" at bounding box center [197, 49] width 51 height 7
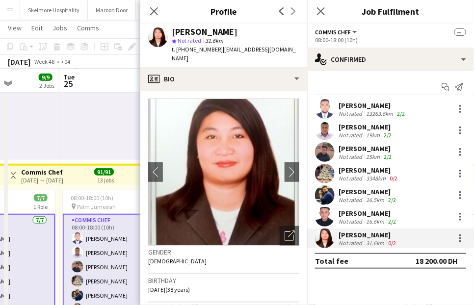
click at [187, 49] on span "t. +971528523881" at bounding box center [197, 49] width 51 height 7
click at [173, 28] on div "dianne javier" at bounding box center [205, 31] width 66 height 9
click at [89, 141] on div "08:00-18:00 (10h) 2/2 pin Palm Jumeirah 1 Role General Steward 2/2 08:00-18:00 …" at bounding box center [117, 84] width 117 height 152
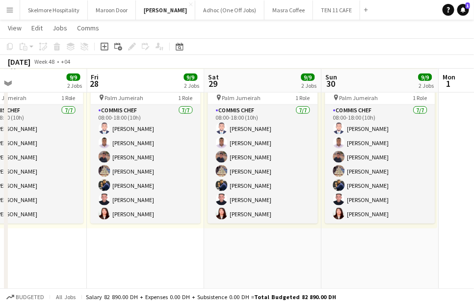
scroll to position [181, 0]
drag, startPoint x: 453, startPoint y: 255, endPoint x: 129, endPoint y: 255, distance: 323.6
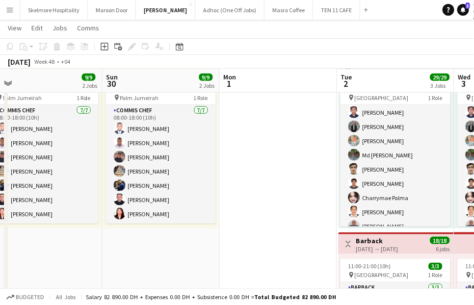
scroll to position [0, 368]
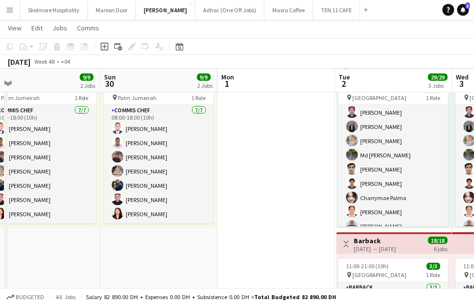
drag, startPoint x: 390, startPoint y: 244, endPoint x: 169, endPoint y: 249, distance: 221.2
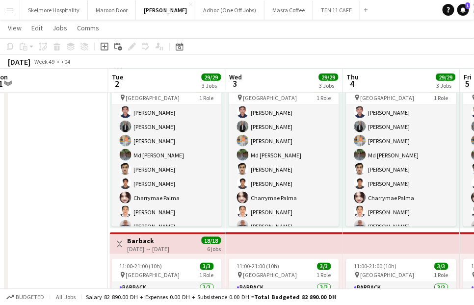
scroll to position [0, 366]
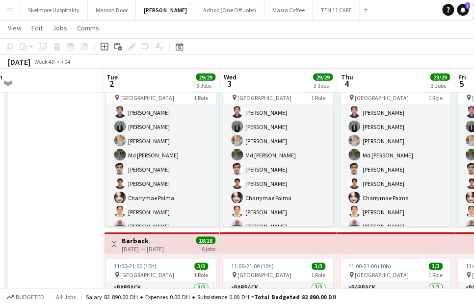
drag, startPoint x: 254, startPoint y: 244, endPoint x: 25, endPoint y: 240, distance: 229.5
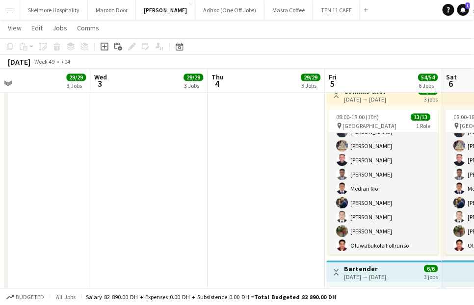
scroll to position [0, 298]
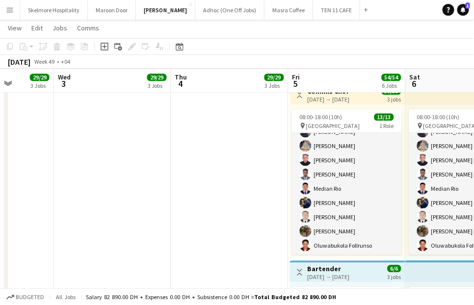
drag, startPoint x: 308, startPoint y: 233, endPoint x: 142, endPoint y: 232, distance: 166.2
click at [142, 232] on app-calendar-viewport "Sun 30 9/9 2 Jobs Mon 1 Tue 2 29/29 3 Jobs Wed 3 29/29 3 Jobs Thu 4 29/29 3 Job…" at bounding box center [237, 45] width 474 height 1140
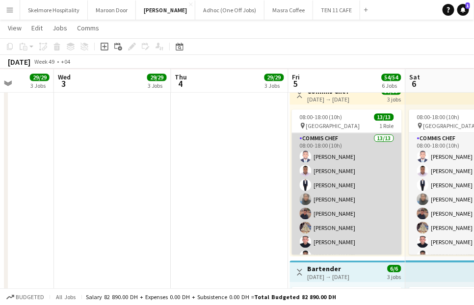
scroll to position [0, 0]
click at [352, 202] on app-card-role "Commis Chef 13/13 08:00-18:00 (10h) Afeez Babatunde Ifeanyi Daniel Echebe Aisha…" at bounding box center [347, 235] width 110 height 204
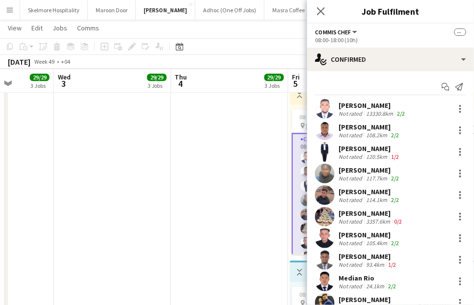
click at [366, 110] on div "13330.8km" at bounding box center [379, 113] width 31 height 7
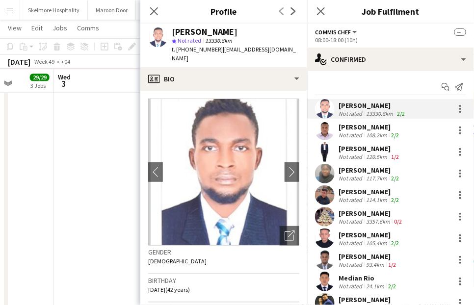
click at [214, 30] on div "Afeez Babatunde" at bounding box center [205, 31] width 66 height 9
click at [339, 133] on div "Not rated" at bounding box center [350, 134] width 25 height 7
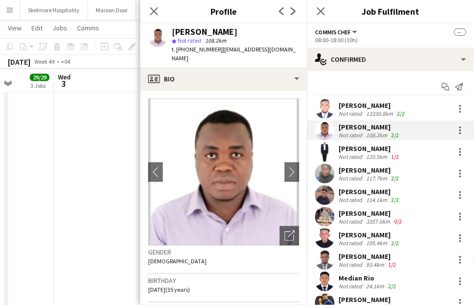
click at [192, 27] on div "Ifeanyi Daniel Echebe" at bounding box center [205, 31] width 66 height 9
click at [348, 151] on div "Aisha Ajayi" at bounding box center [369, 148] width 62 height 9
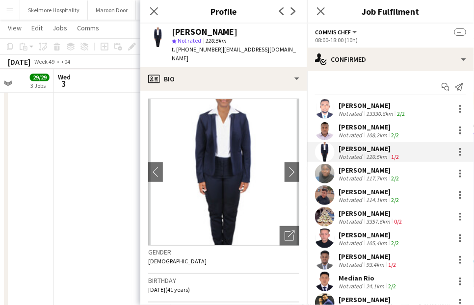
click at [199, 29] on div "Aisha Ajayi" at bounding box center [205, 31] width 66 height 9
click at [366, 169] on div "Bisola Sodipo" at bounding box center [369, 170] width 62 height 9
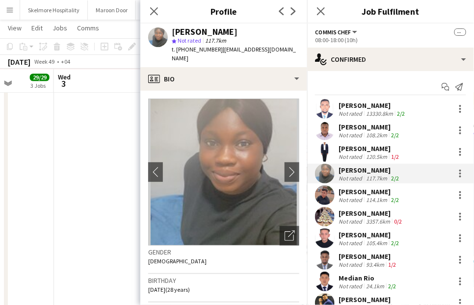
click at [192, 32] on div "Bisola Sodipo" at bounding box center [205, 31] width 66 height 9
click at [336, 196] on div "Ubaid Umar Not rated 114.1km 2/2" at bounding box center [390, 195] width 167 height 20
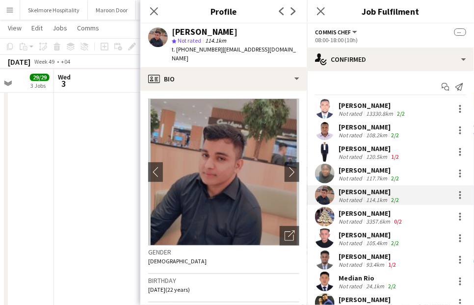
click at [179, 38] on span "Not rated" at bounding box center [189, 40] width 24 height 7
click at [182, 29] on div "Ubaid Umar" at bounding box center [205, 31] width 66 height 9
click at [356, 214] on div "Parmila Parmila" at bounding box center [370, 213] width 65 height 9
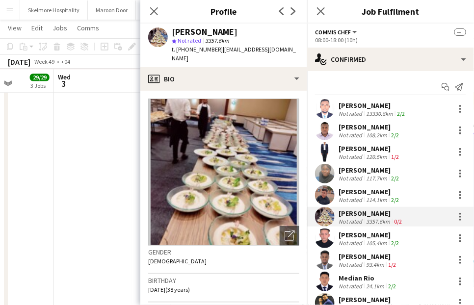
click at [200, 30] on div "Parmila Parmila" at bounding box center [205, 31] width 66 height 9
click at [364, 239] on div "105.4km" at bounding box center [376, 242] width 25 height 7
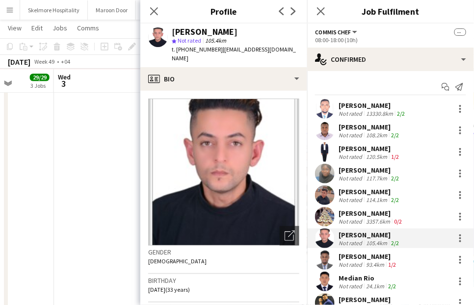
click at [204, 29] on div "walid gamal" at bounding box center [205, 31] width 66 height 9
click at [359, 256] on div "ismail Olasunkanmi" at bounding box center [367, 256] width 59 height 9
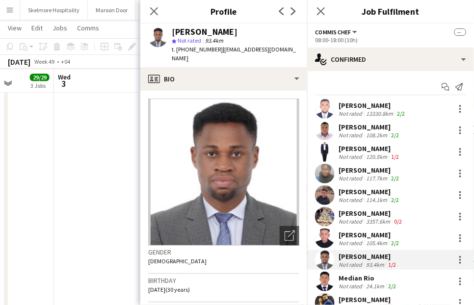
click at [200, 27] on div "ismail Olasunkanmi" at bounding box center [205, 31] width 66 height 9
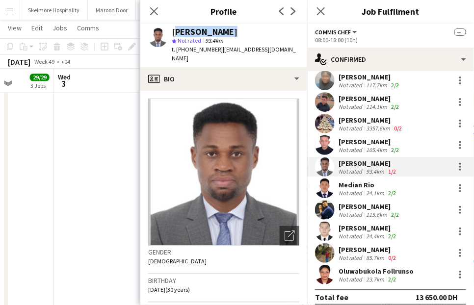
scroll to position [101, 0]
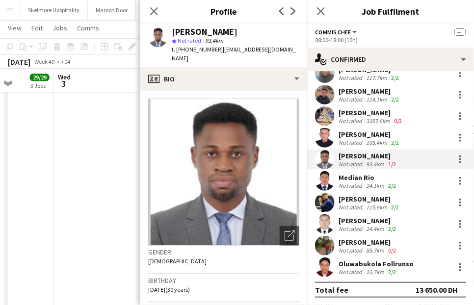
click at [355, 182] on div "Not rated" at bounding box center [350, 185] width 25 height 7
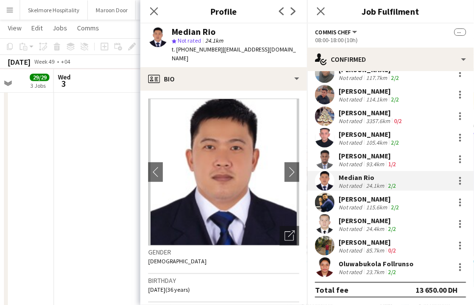
click at [181, 29] on div "Median Rio" at bounding box center [194, 31] width 44 height 9
click at [367, 203] on div "115.6km" at bounding box center [376, 206] width 25 height 7
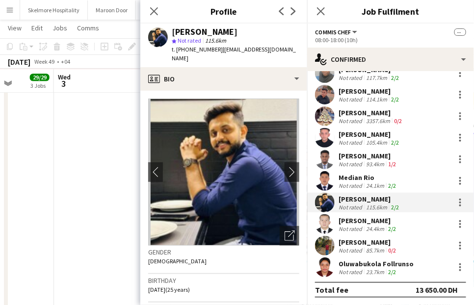
click at [189, 31] on div "Saad Javed" at bounding box center [205, 31] width 66 height 9
click at [370, 225] on div "24.4km" at bounding box center [375, 228] width 22 height 7
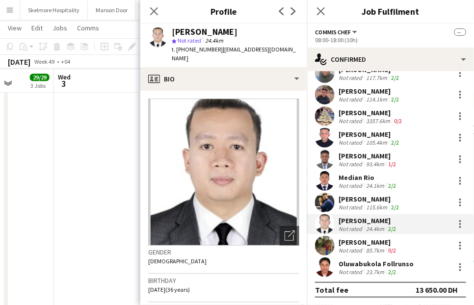
click at [196, 33] on div "Myron Siwala" at bounding box center [205, 31] width 66 height 9
click at [366, 239] on div "Amit Kumar" at bounding box center [367, 242] width 59 height 9
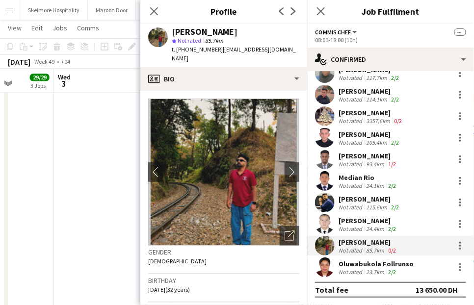
click at [196, 33] on div "Amit Kumar" at bounding box center [205, 31] width 66 height 9
click at [360, 273] on div "Not rated" at bounding box center [350, 271] width 25 height 7
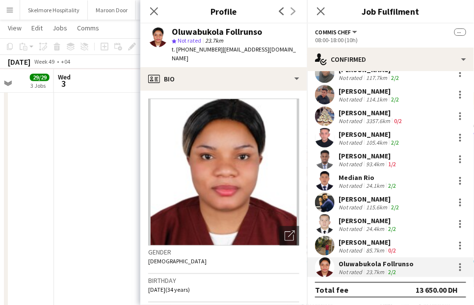
click at [177, 30] on div "Oluwabukola Follrunso" at bounding box center [217, 31] width 90 height 9
click at [100, 172] on app-date-cell "11:00-21:00 (10h) 6/6 pin Yas Marina Circuit 1 Role General Steward 6/6 11:00-2…" at bounding box center [112, 80] width 117 height 1069
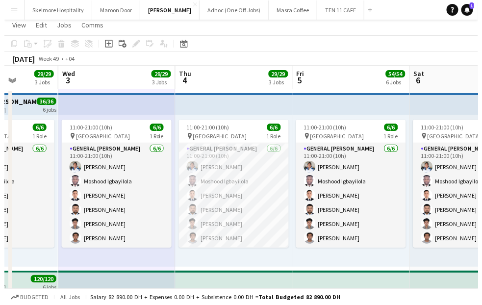
scroll to position [0, 0]
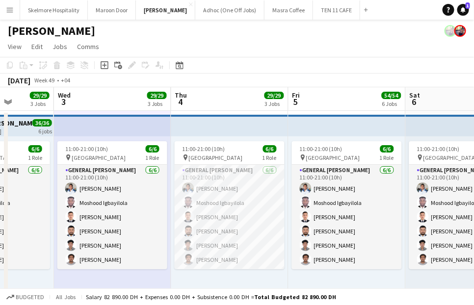
click at [233, 239] on app-card-role "General Steward 6/6 11:00-21:00 (10h) EDDIE Sagucio jr Moshood Igbayilola Anas …" at bounding box center [230, 217] width 110 height 104
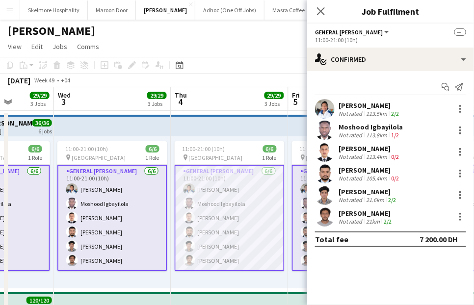
click at [313, 11] on button "TEN 11 CAFE Close" at bounding box center [336, 9] width 47 height 19
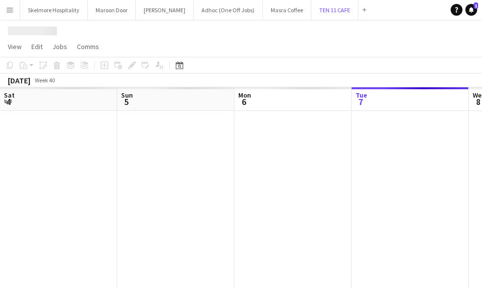
scroll to position [0, 234]
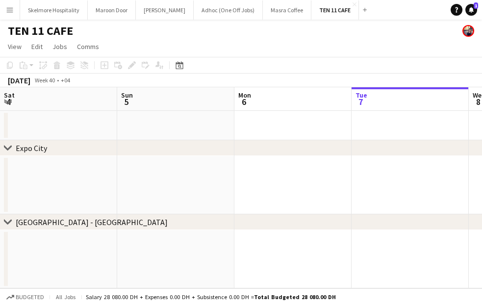
scroll to position [0, 234]
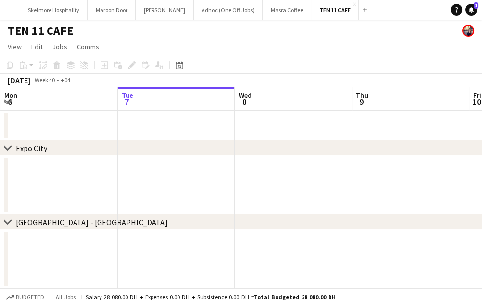
click at [0, 239] on html "Menu Boards Boards Boards All jobs Status Workforce Workforce My Workforce Recr…" at bounding box center [241, 152] width 482 height 305
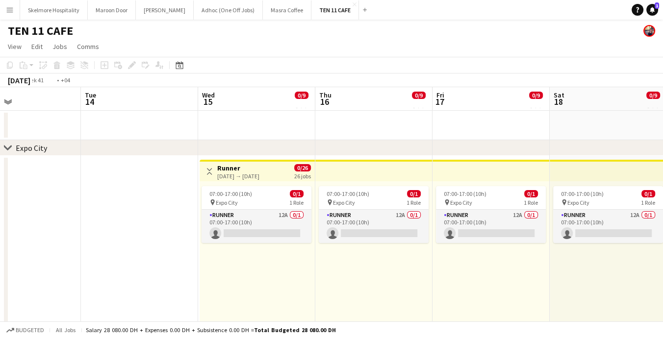
scroll to position [0, 398]
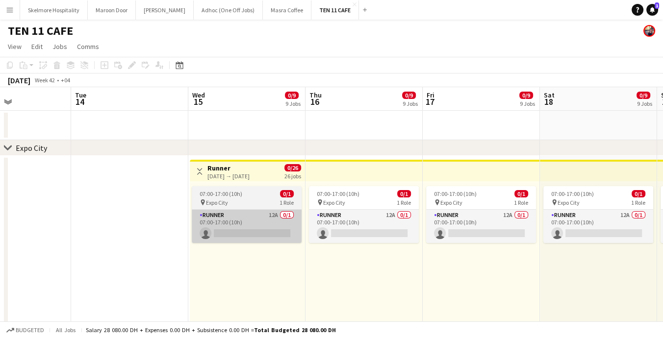
click at [225, 211] on app-card-role "Runner 12A 0/1 07:00-17:00 (10h) single-neutral-actions" at bounding box center [247, 226] width 110 height 33
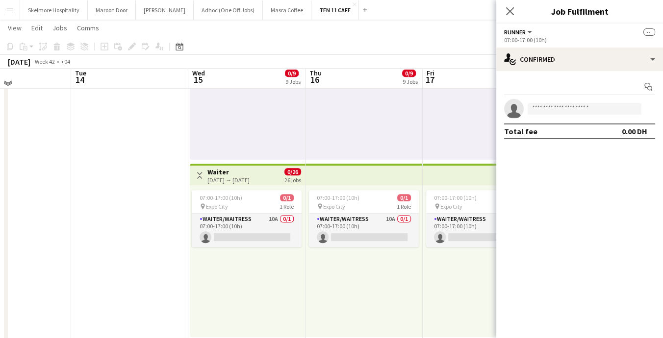
scroll to position [364, 0]
